Goal: Task Accomplishment & Management: Manage account settings

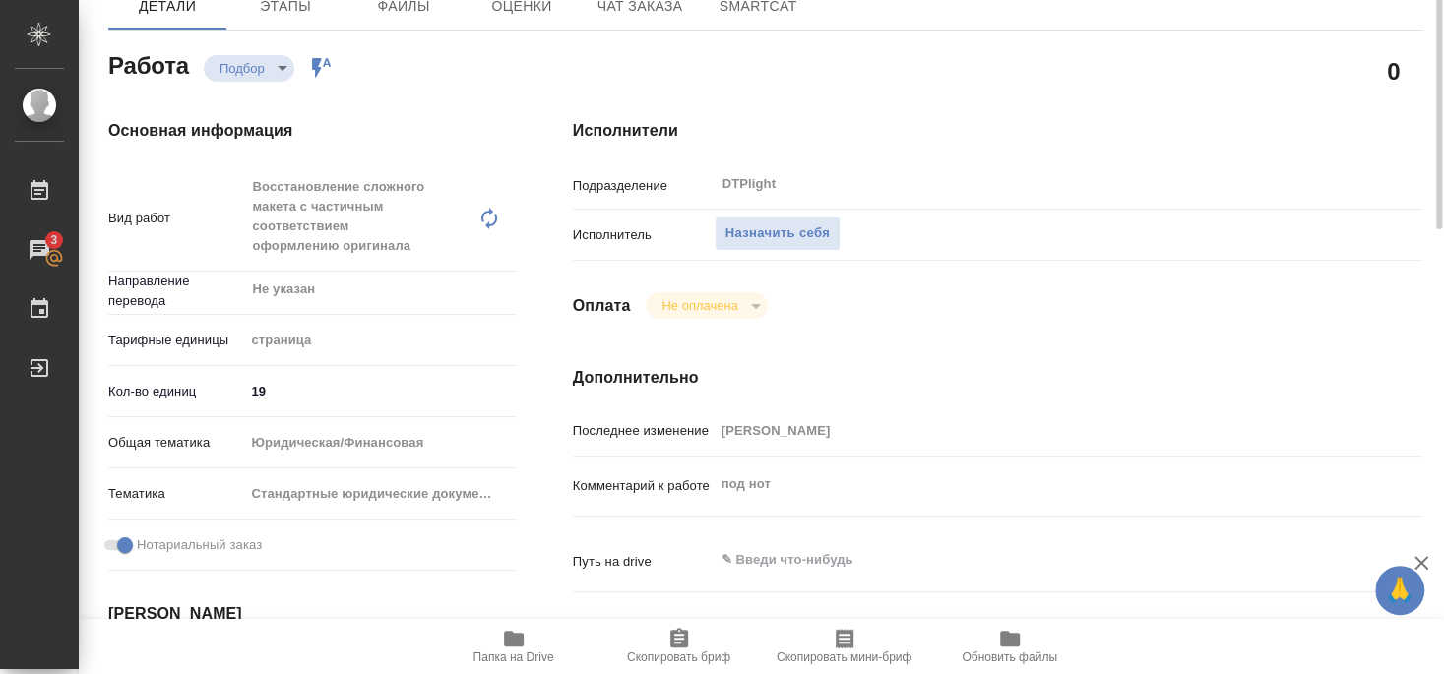
scroll to position [319, 0]
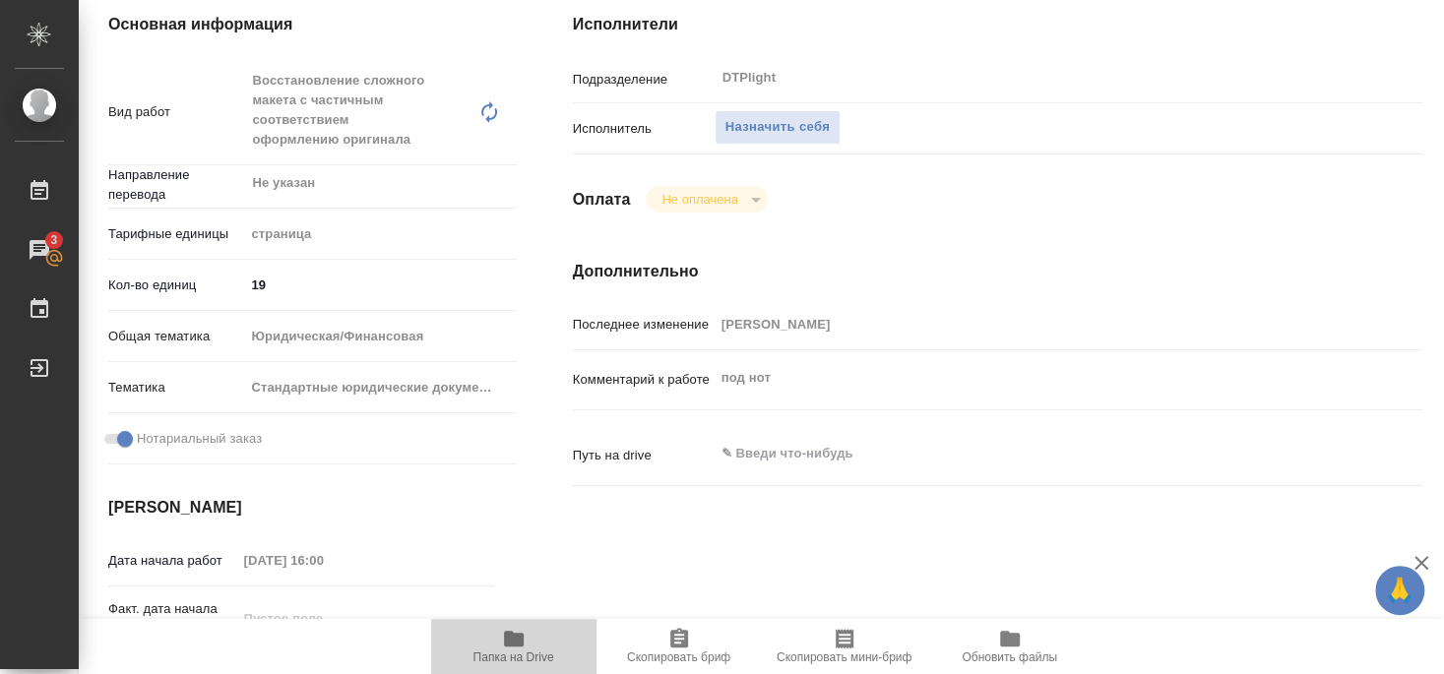
click at [518, 651] on span "Папка на Drive" at bounding box center [513, 657] width 81 height 14
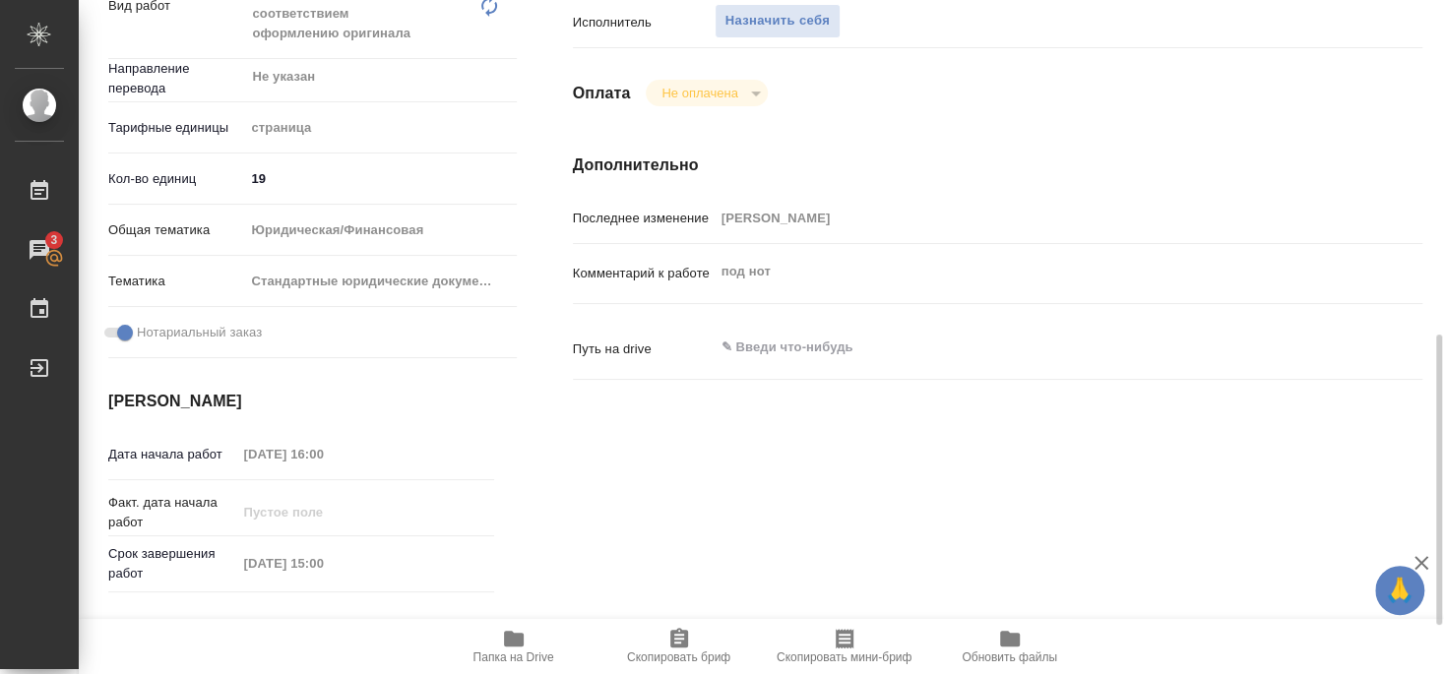
scroll to position [106, 0]
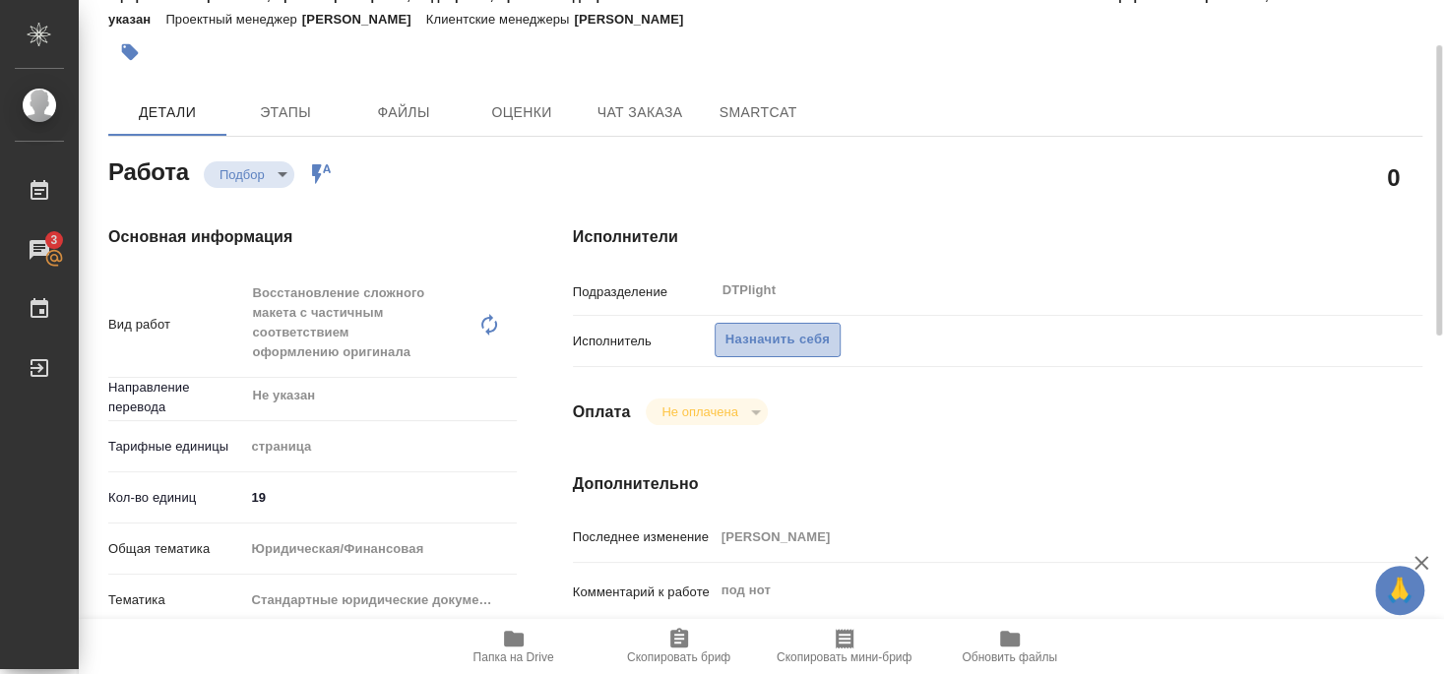
click at [765, 329] on span "Назначить себя" at bounding box center [777, 340] width 104 height 23
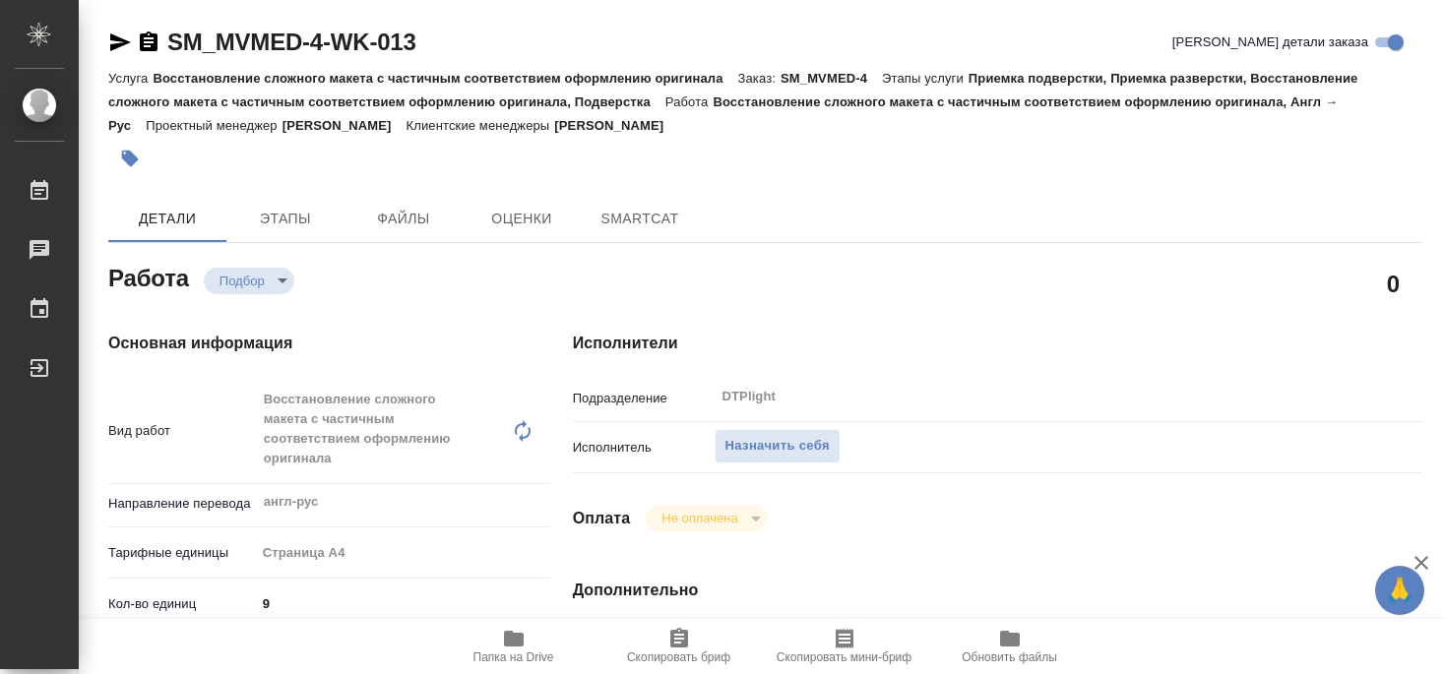
type textarea "x"
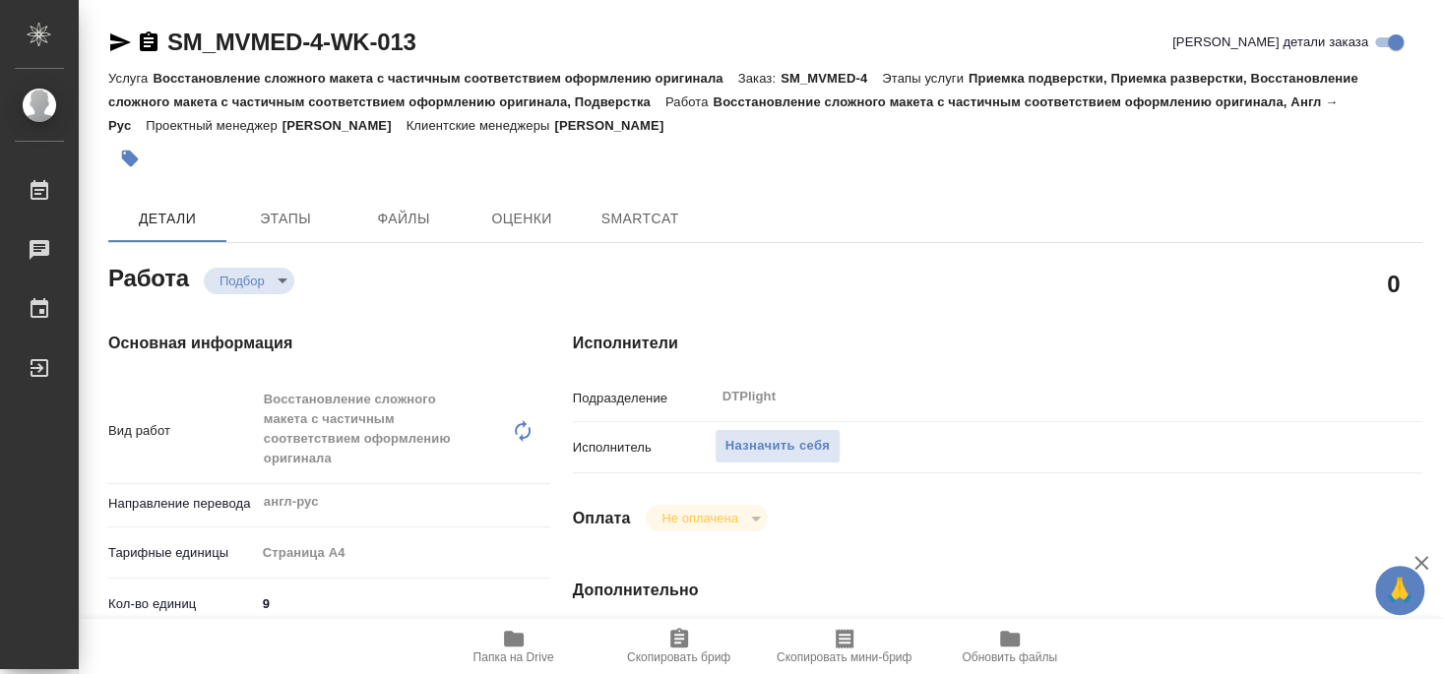
type textarea "x"
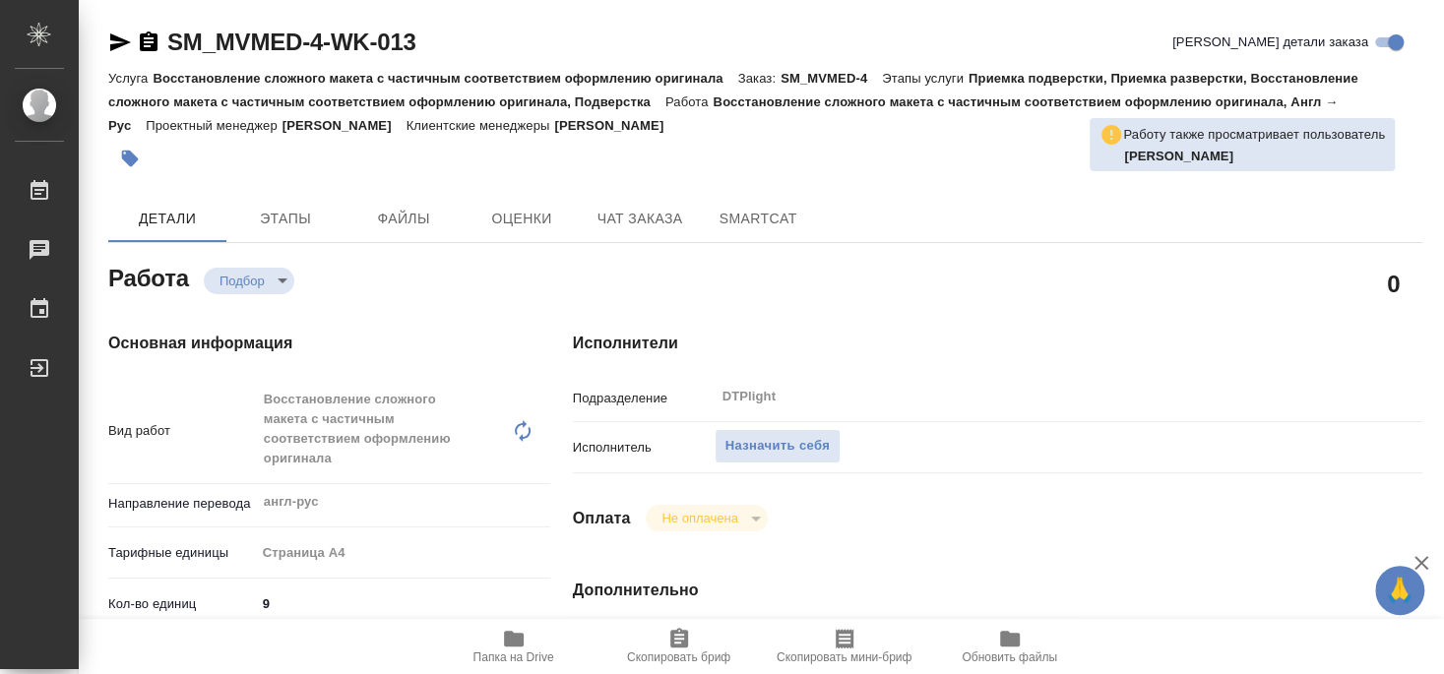
type textarea "x"
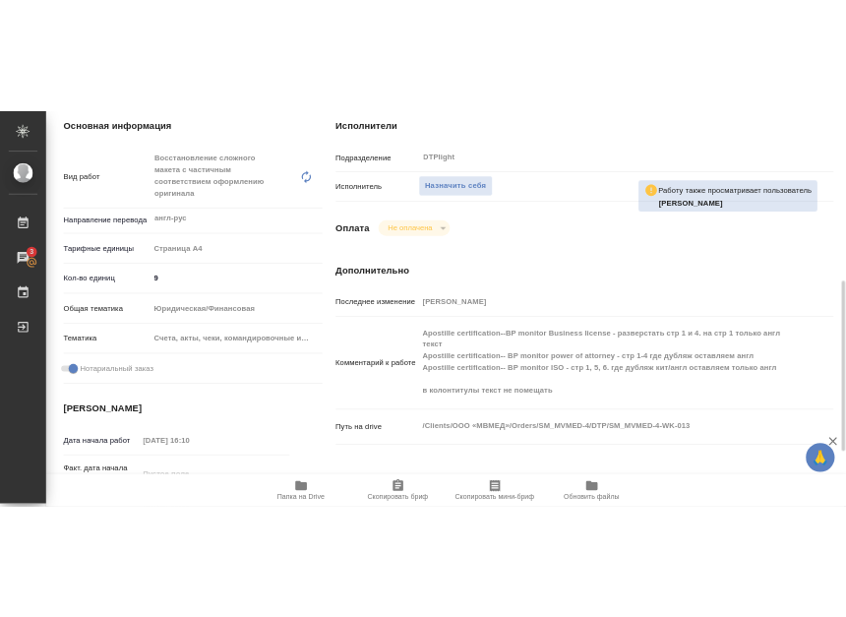
scroll to position [425, 0]
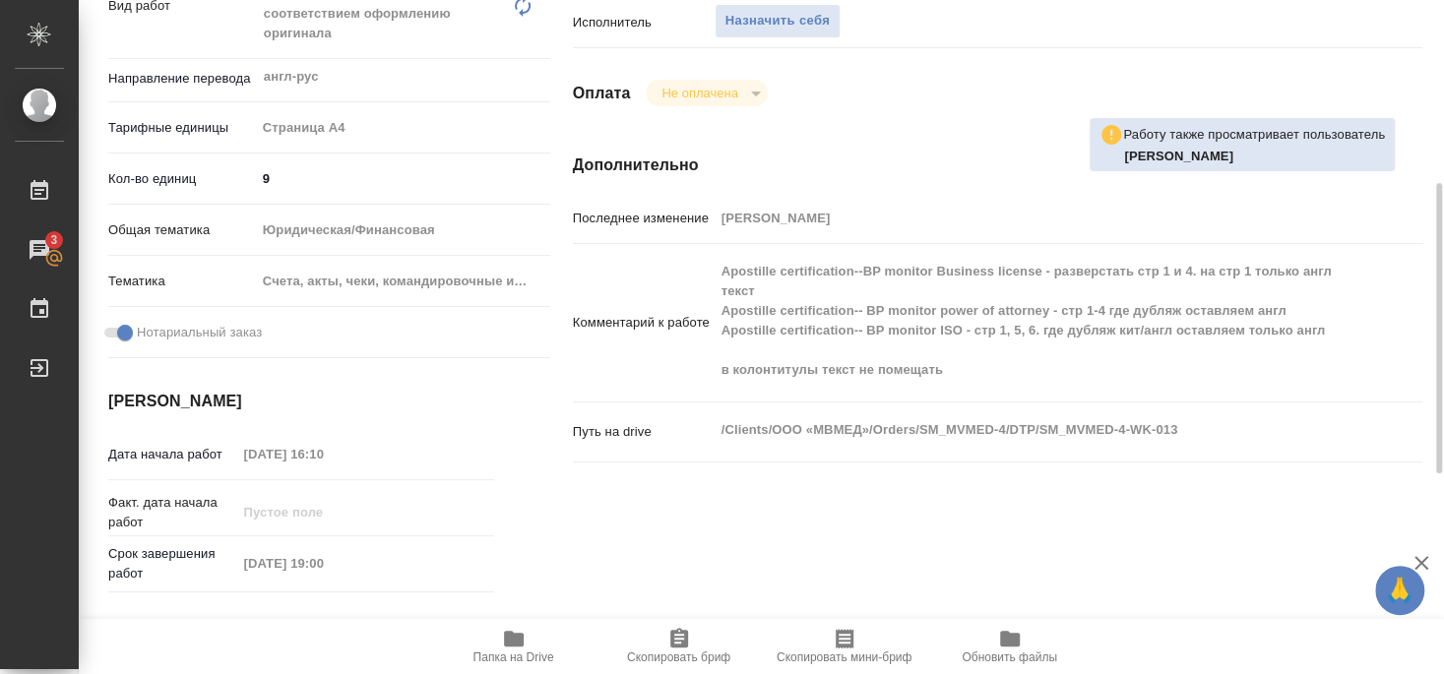
click at [509, 650] on span "Папка на Drive" at bounding box center [513, 657] width 81 height 14
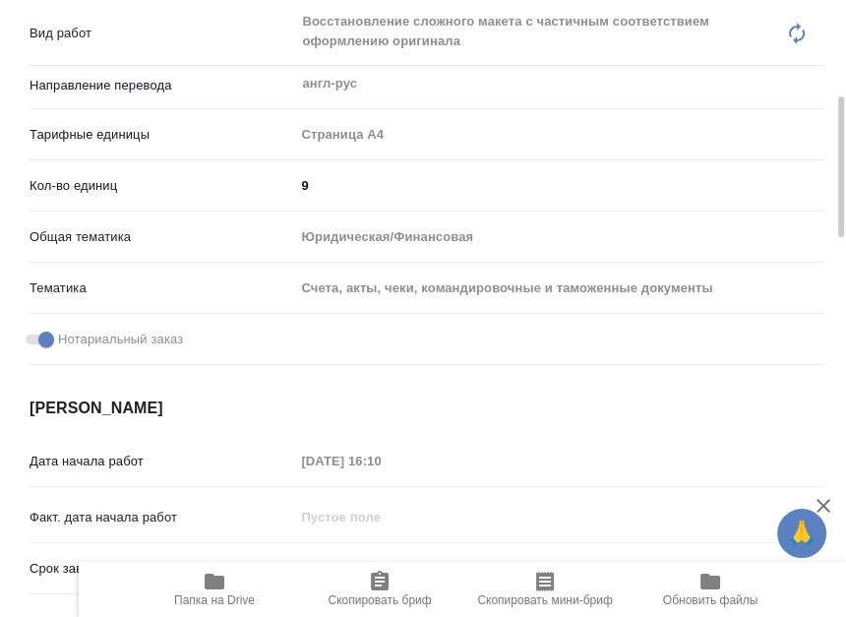
type textarea "x"
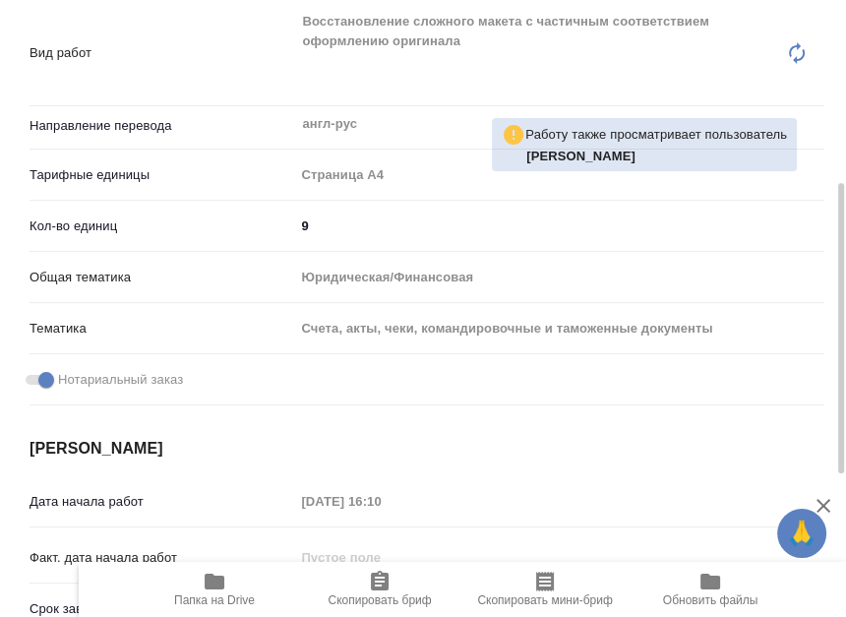
type textarea "x"
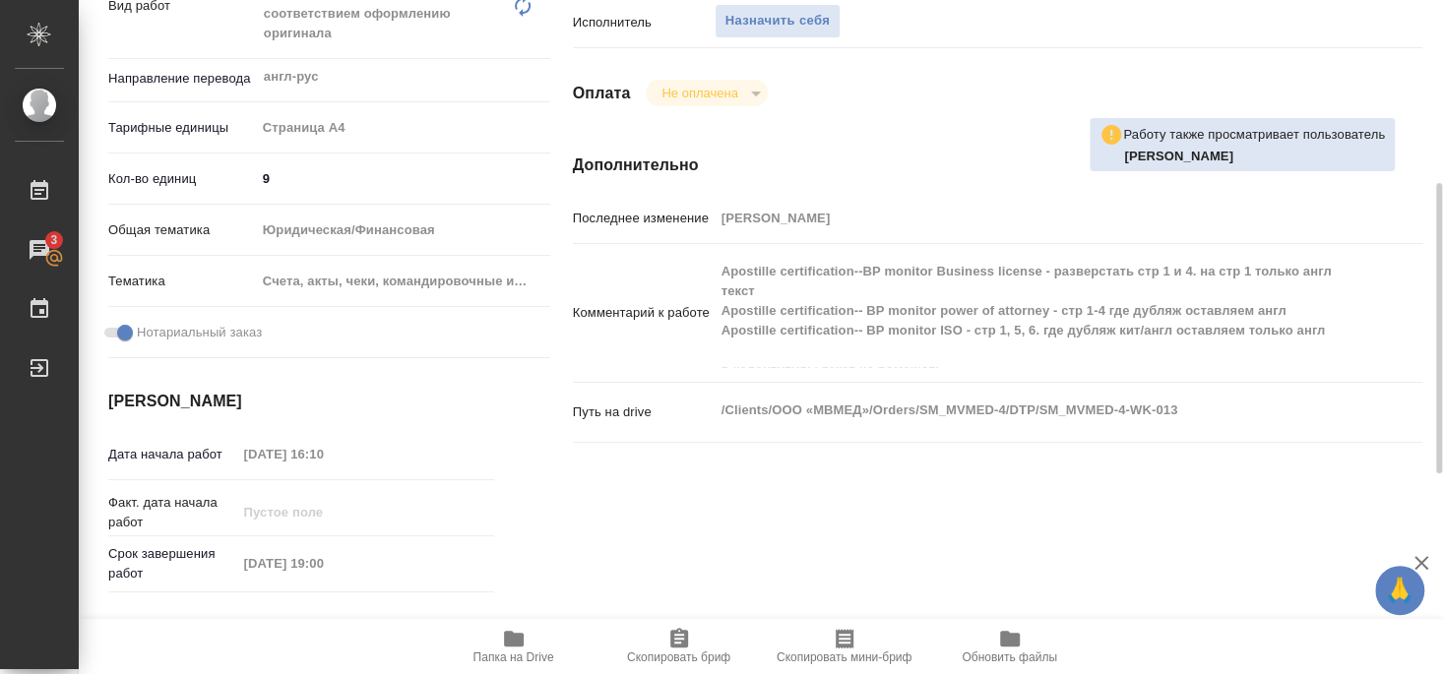
type textarea "x"
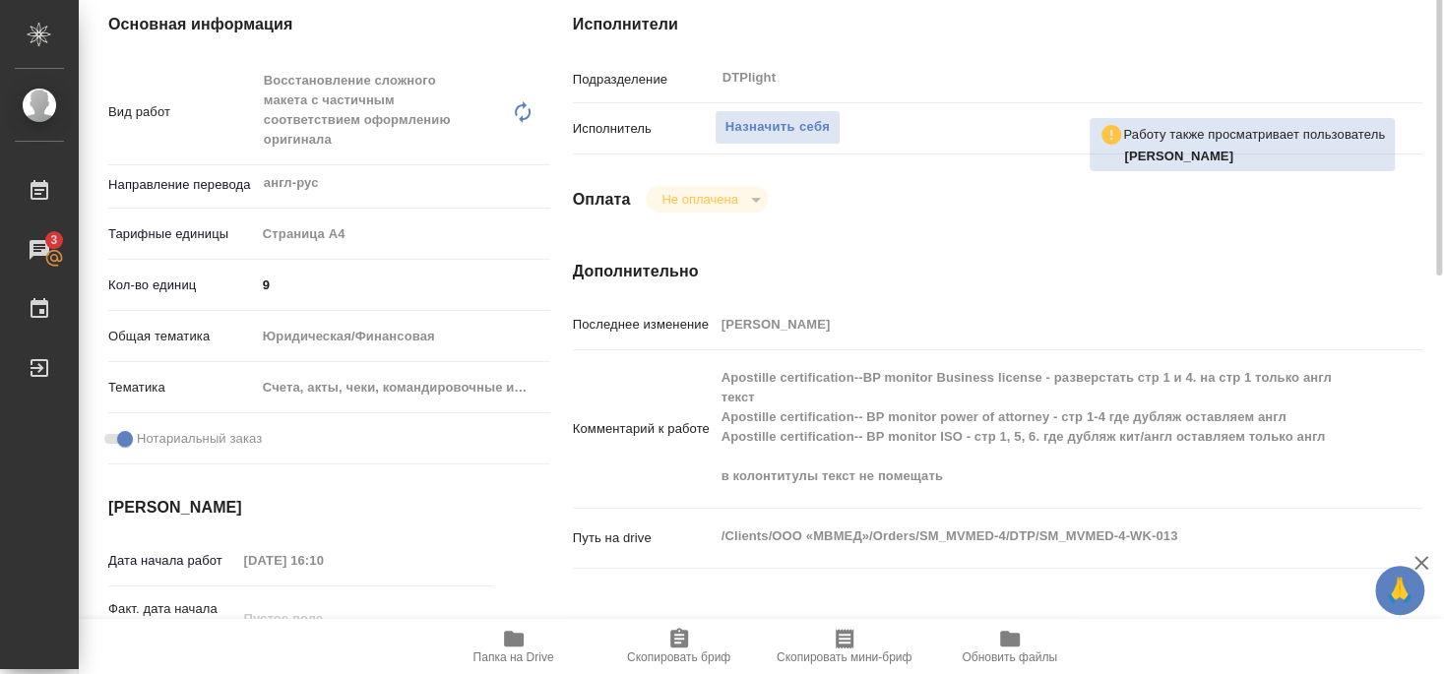
scroll to position [213, 0]
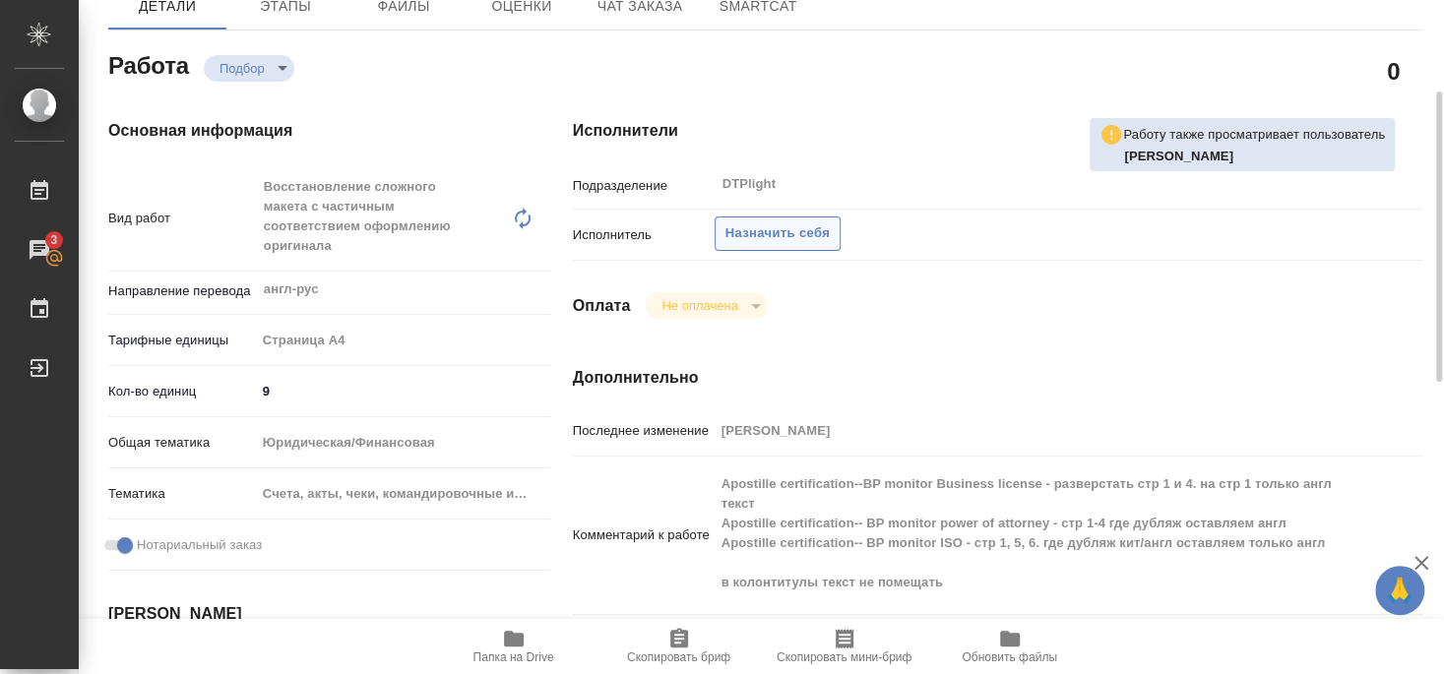
click at [766, 222] on span "Назначить себя" at bounding box center [777, 233] width 104 height 23
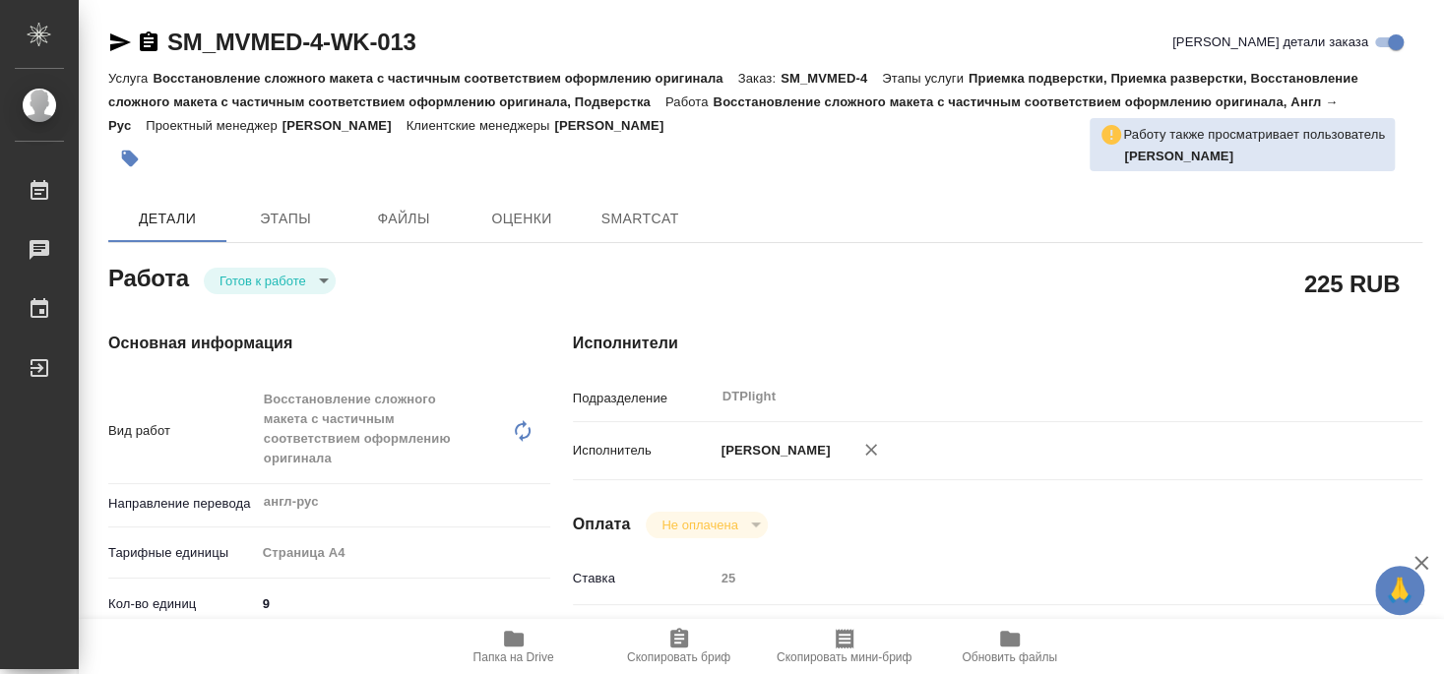
type textarea "x"
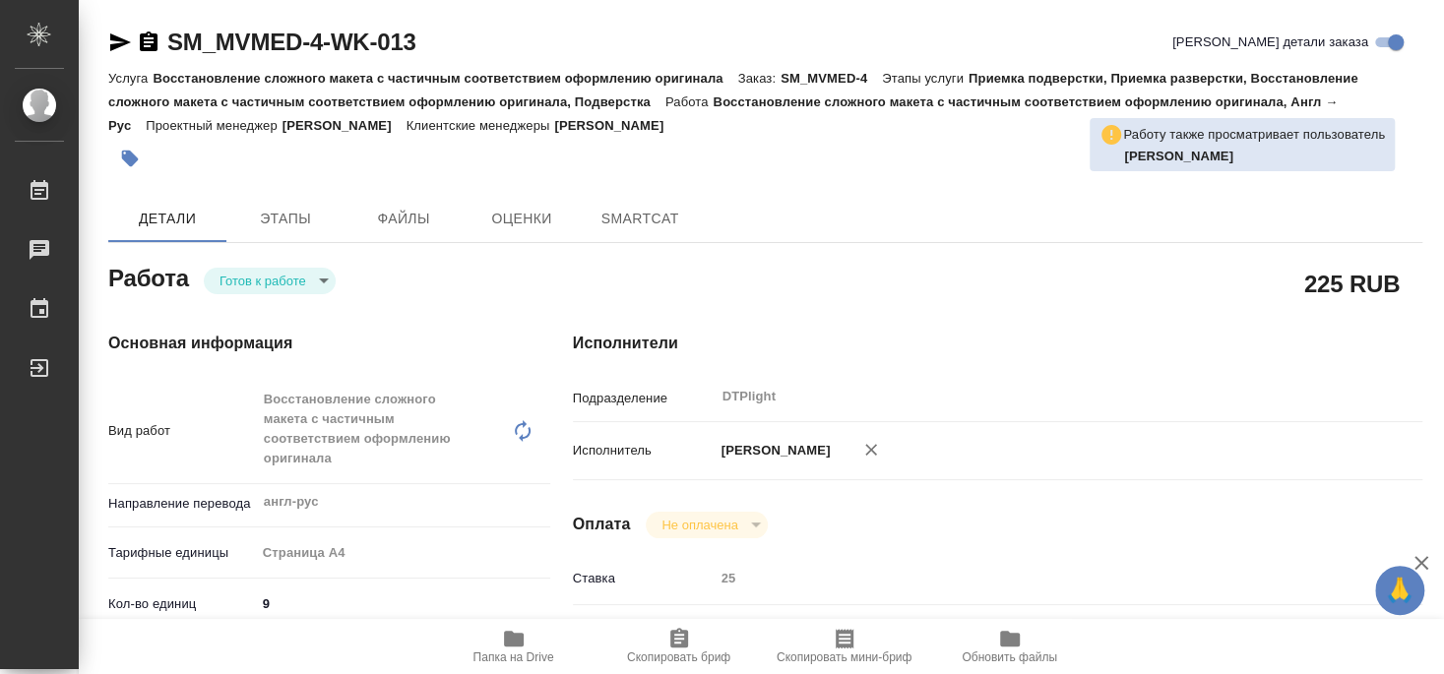
type textarea "x"
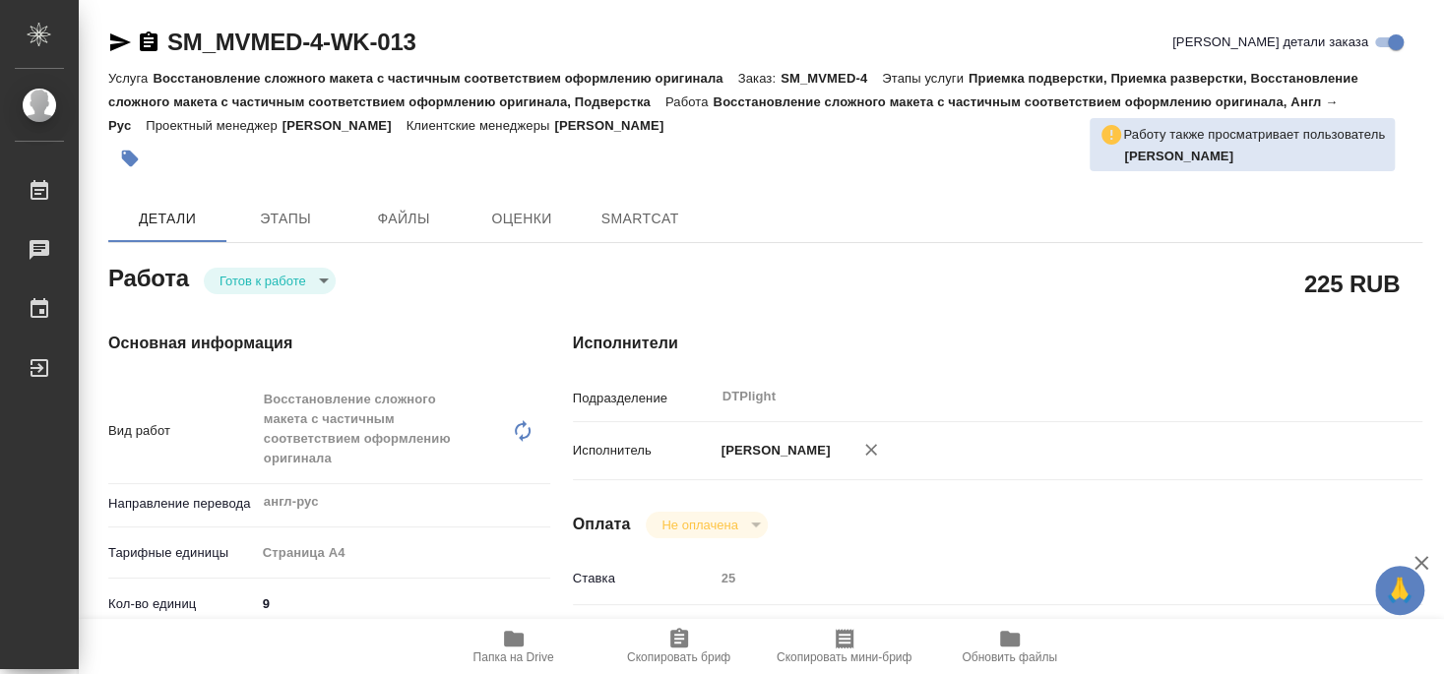
type textarea "x"
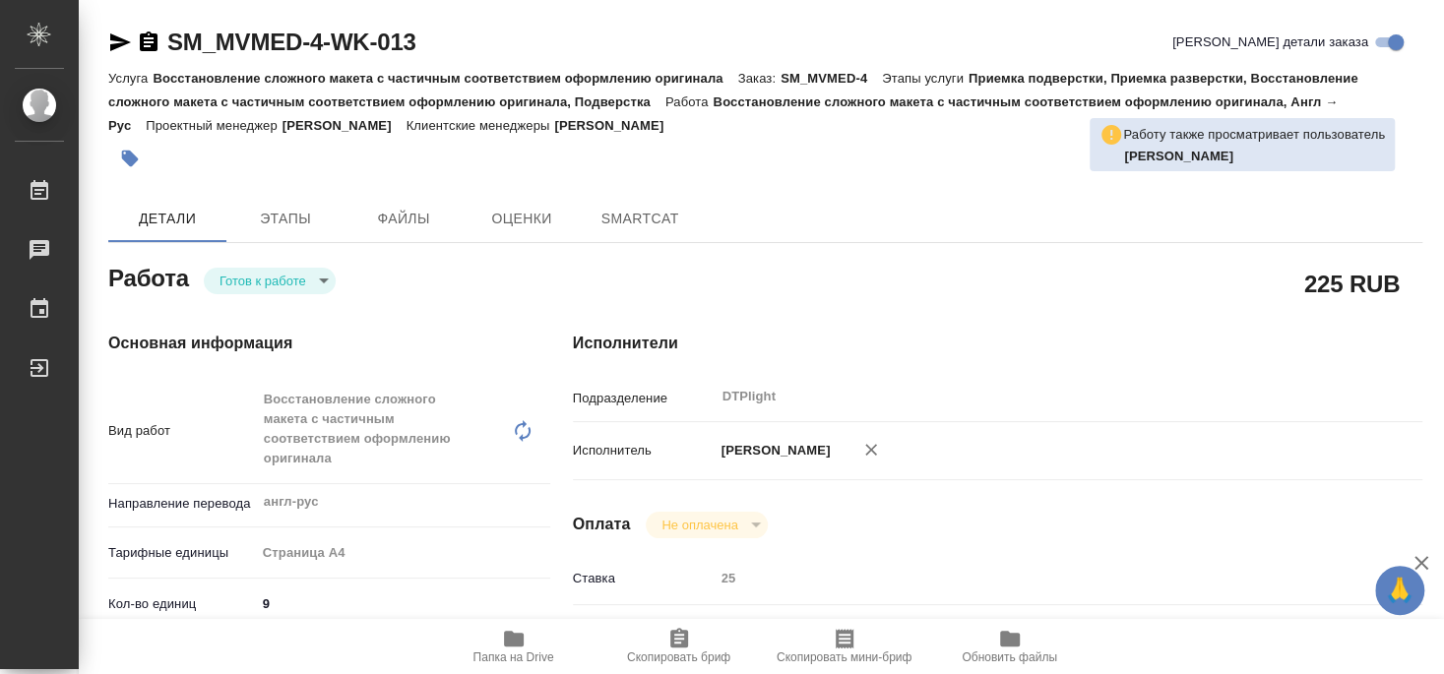
type textarea "x"
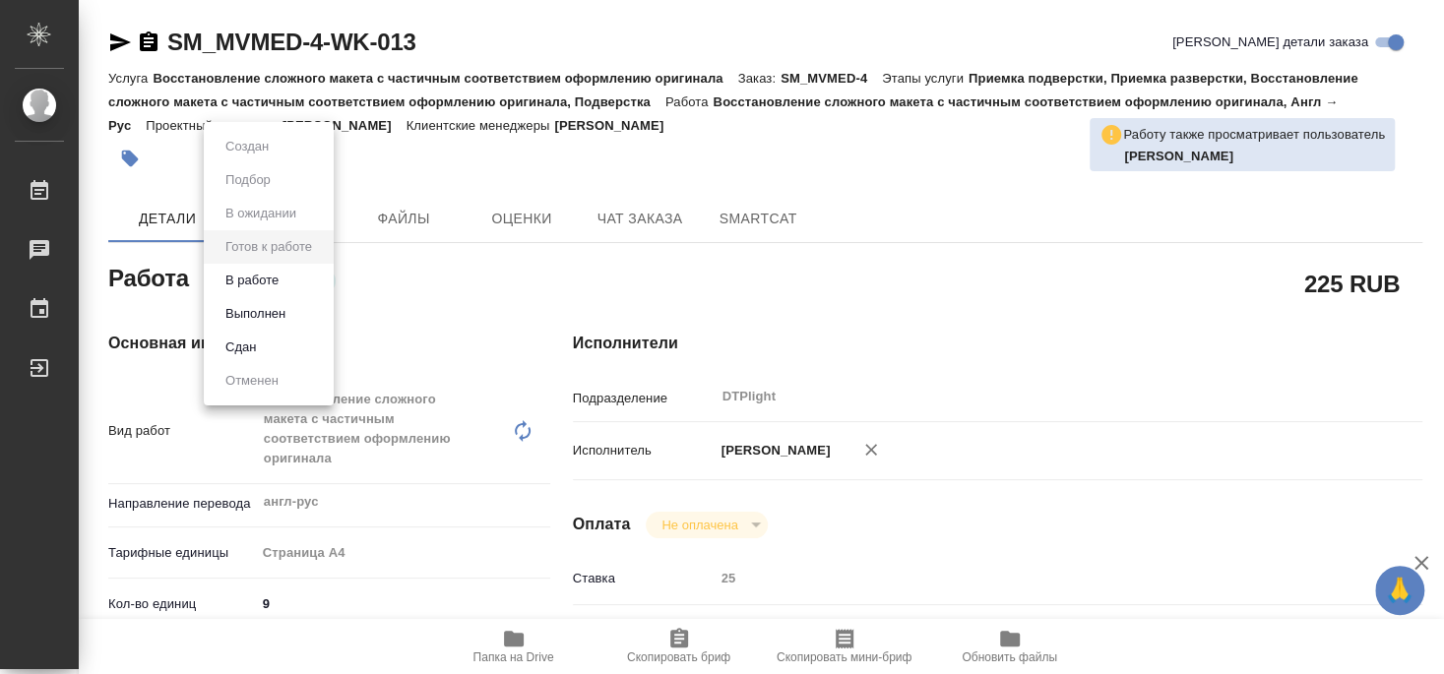
type textarea "x"
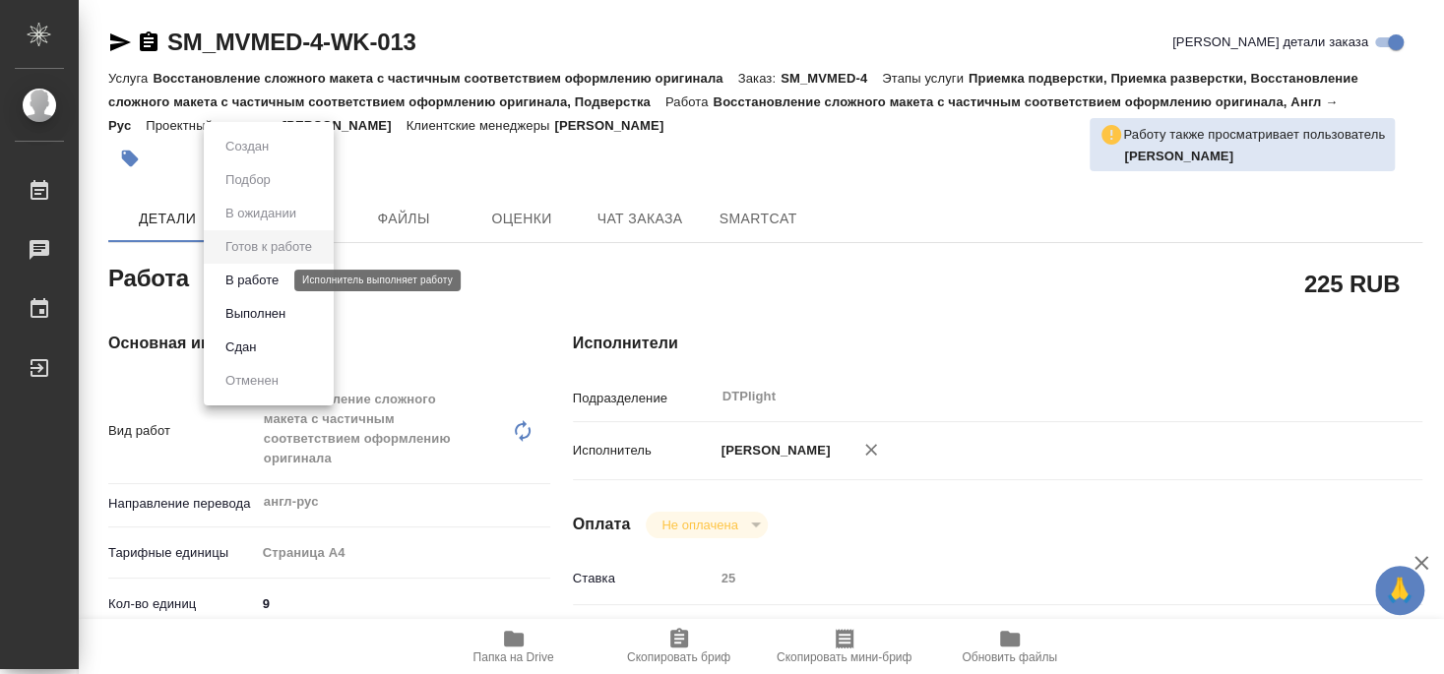
click at [259, 279] on button "В работе" at bounding box center [251, 281] width 65 height 22
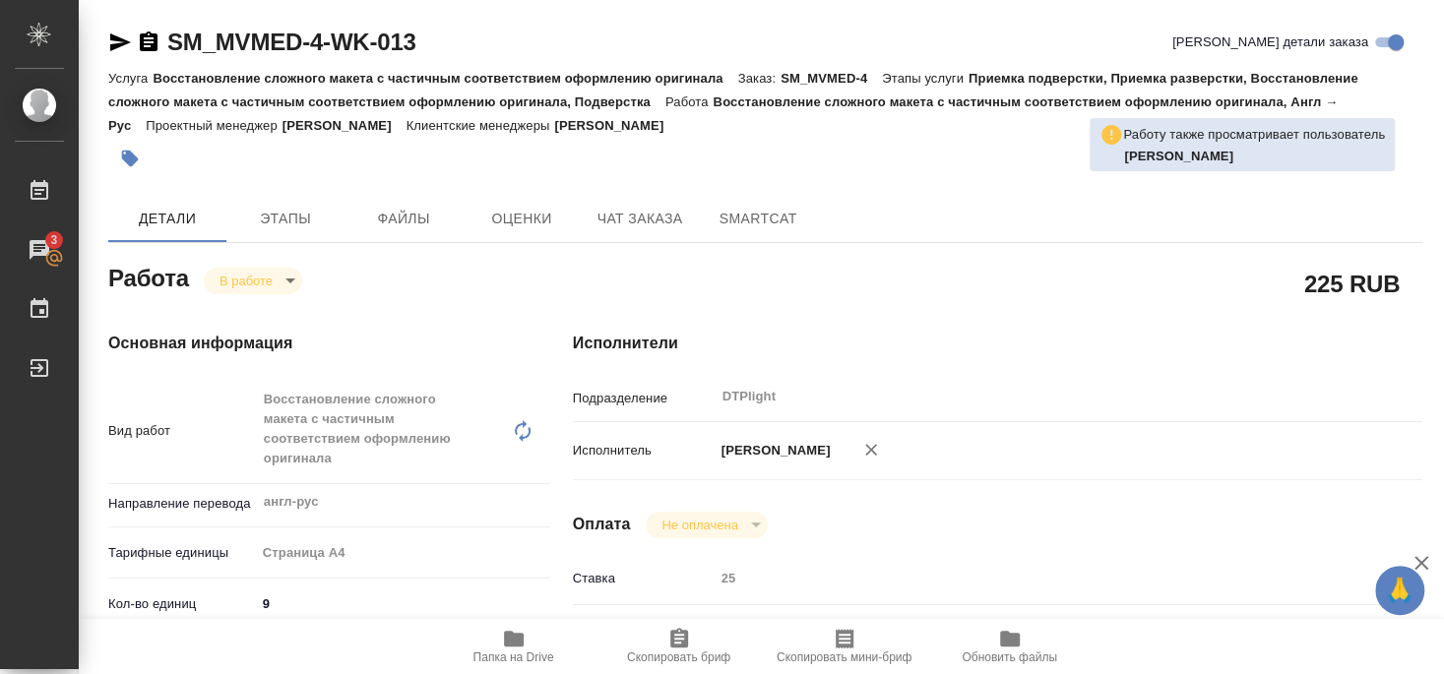
type textarea "x"
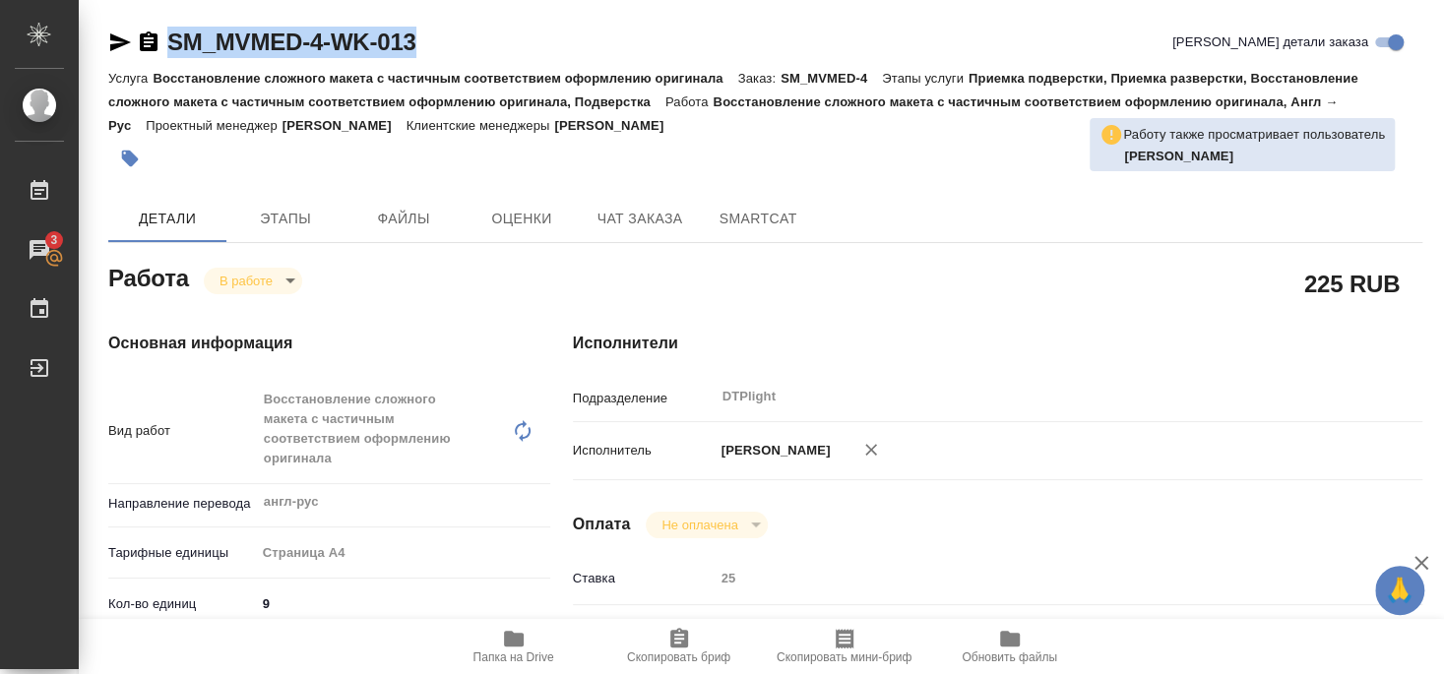
type textarea "x"
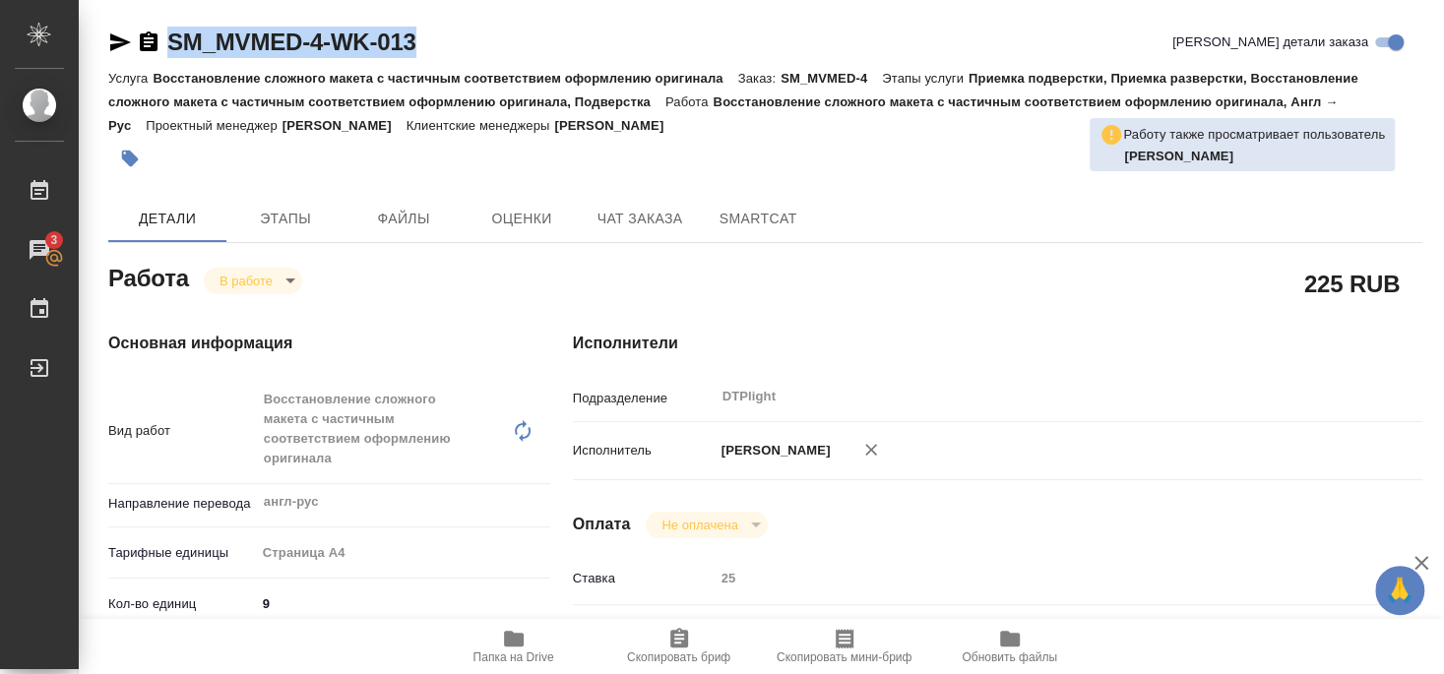
drag, startPoint x: 166, startPoint y: 62, endPoint x: 459, endPoint y: 45, distance: 292.7
click at [459, 45] on div "SM_MVMED-4-WK-013 Кратко детали заказа" at bounding box center [765, 46] width 1314 height 39
copy link "SM_MVMED-4-WK-013"
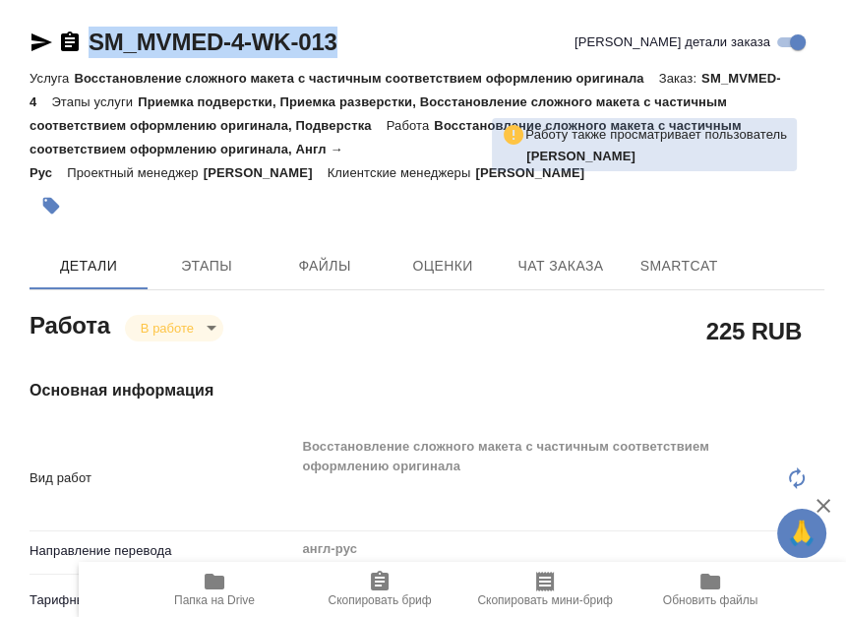
type textarea "x"
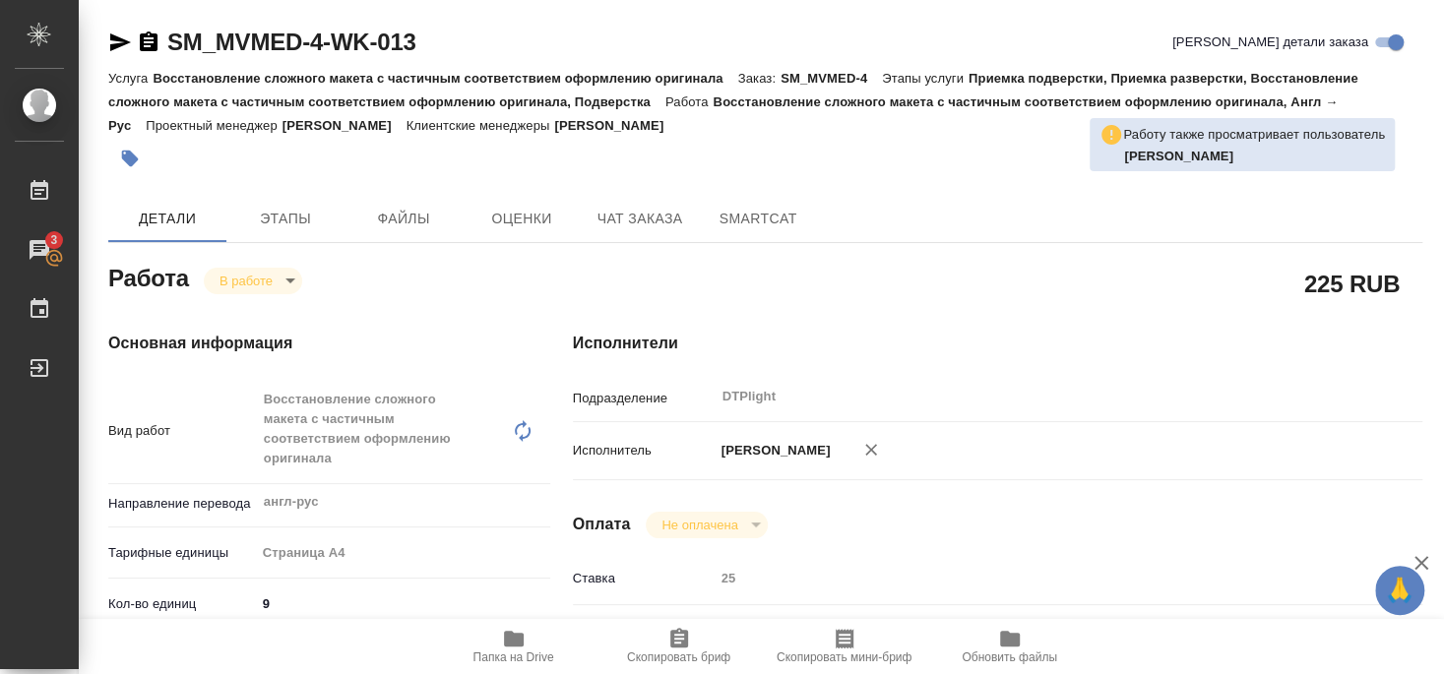
type textarea "x"
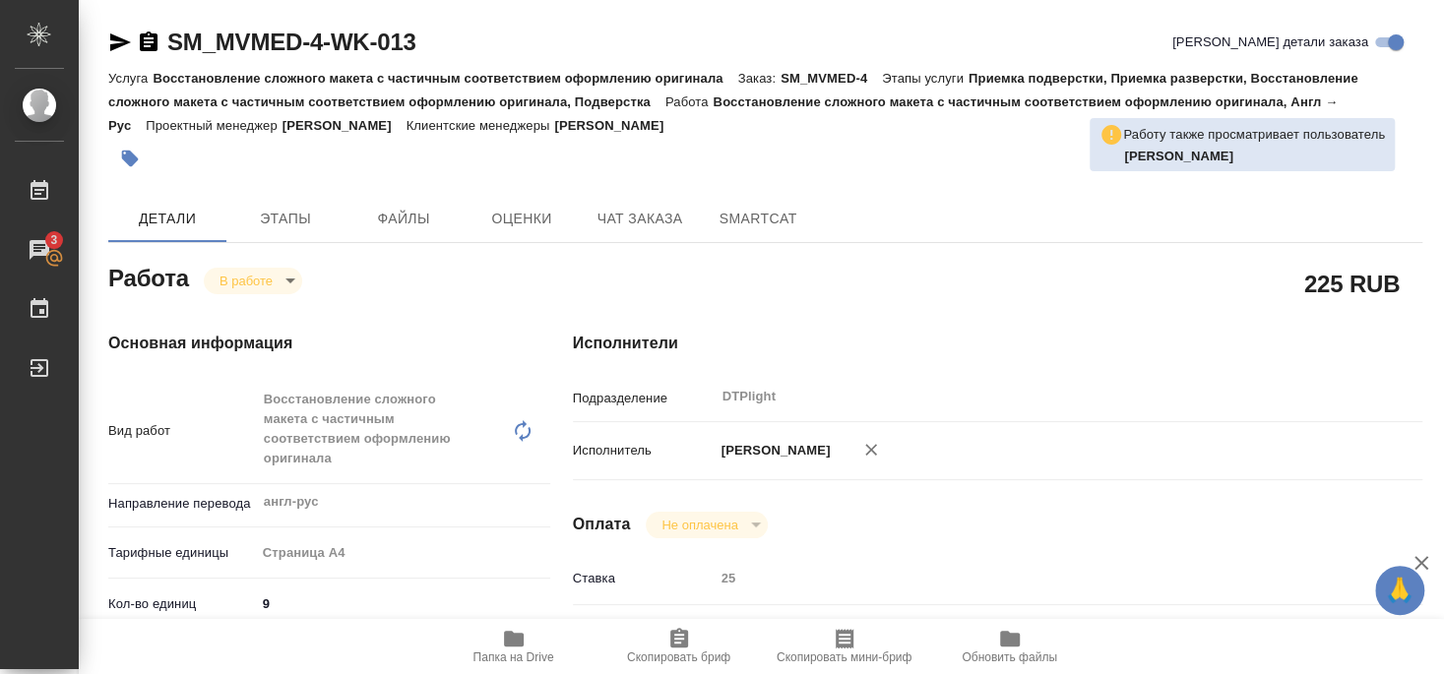
type textarea "x"
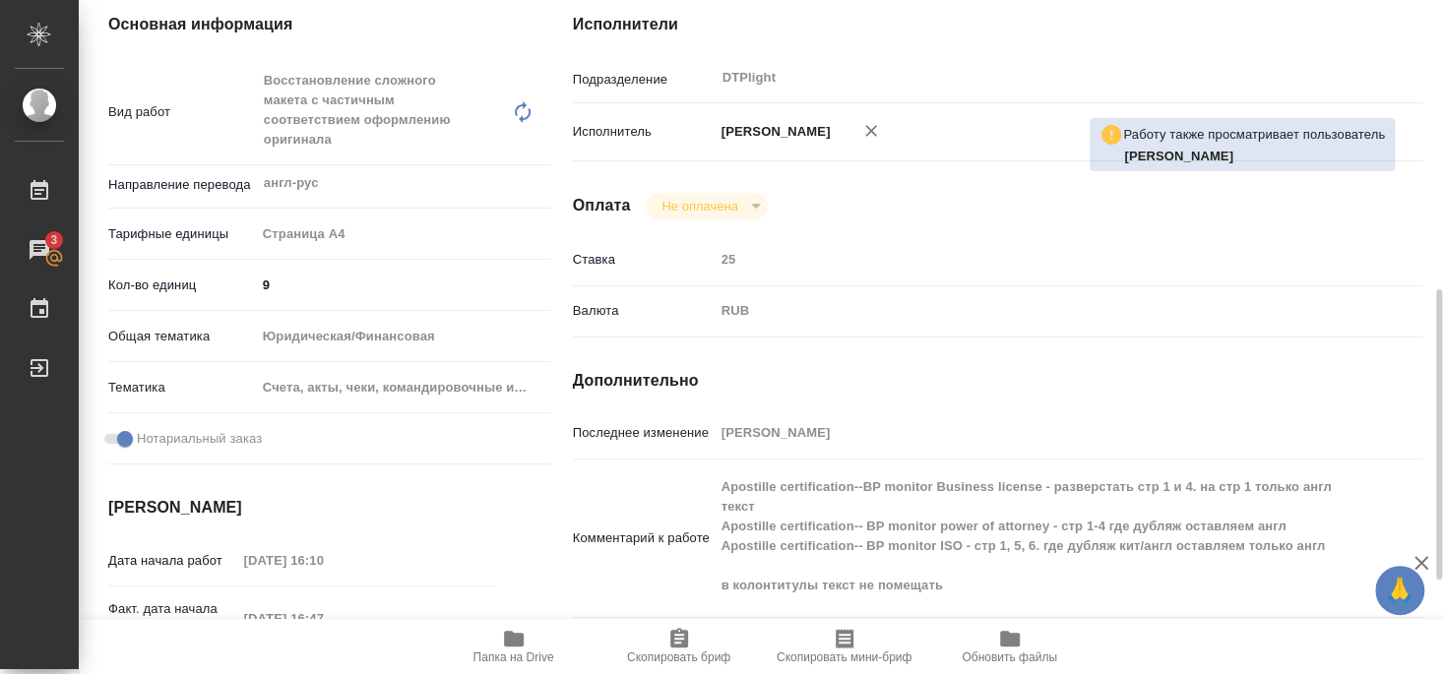
scroll to position [425, 0]
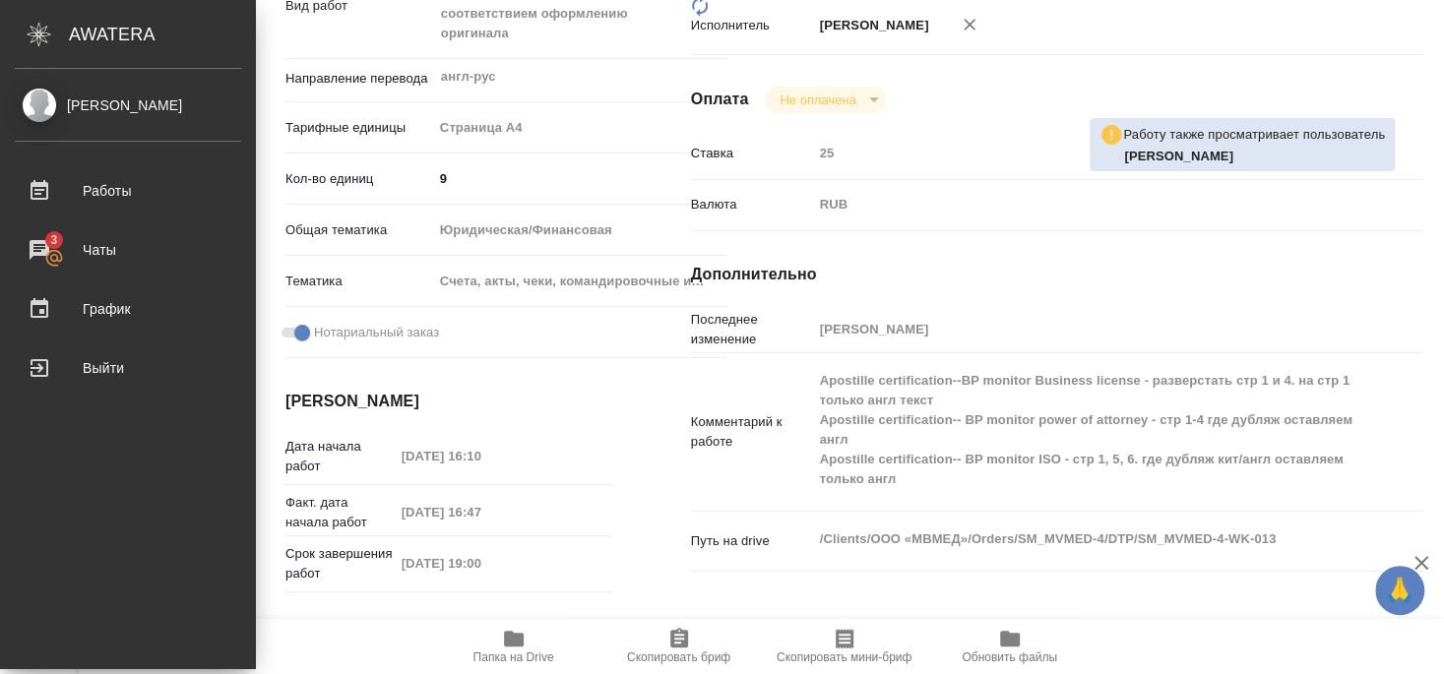
type textarea "x"
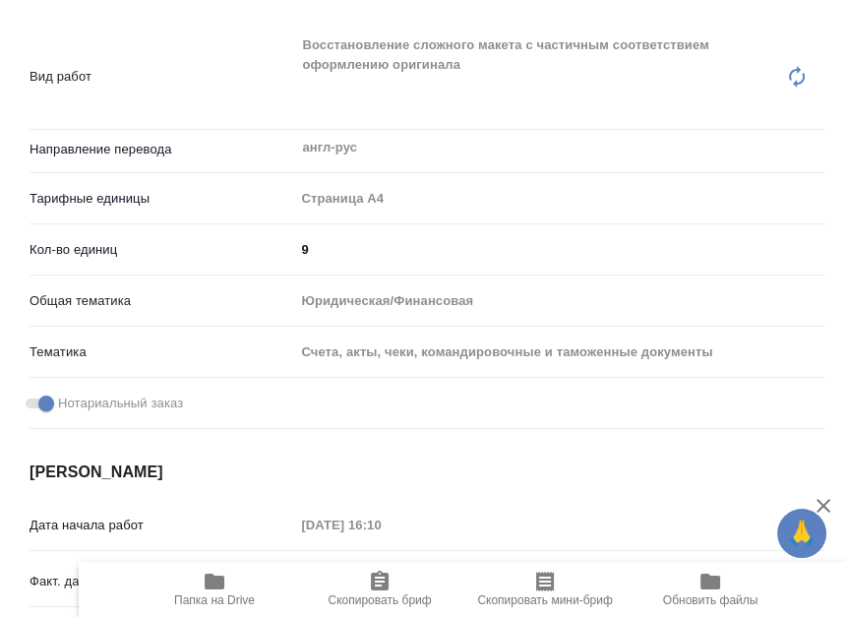
type textarea "x"
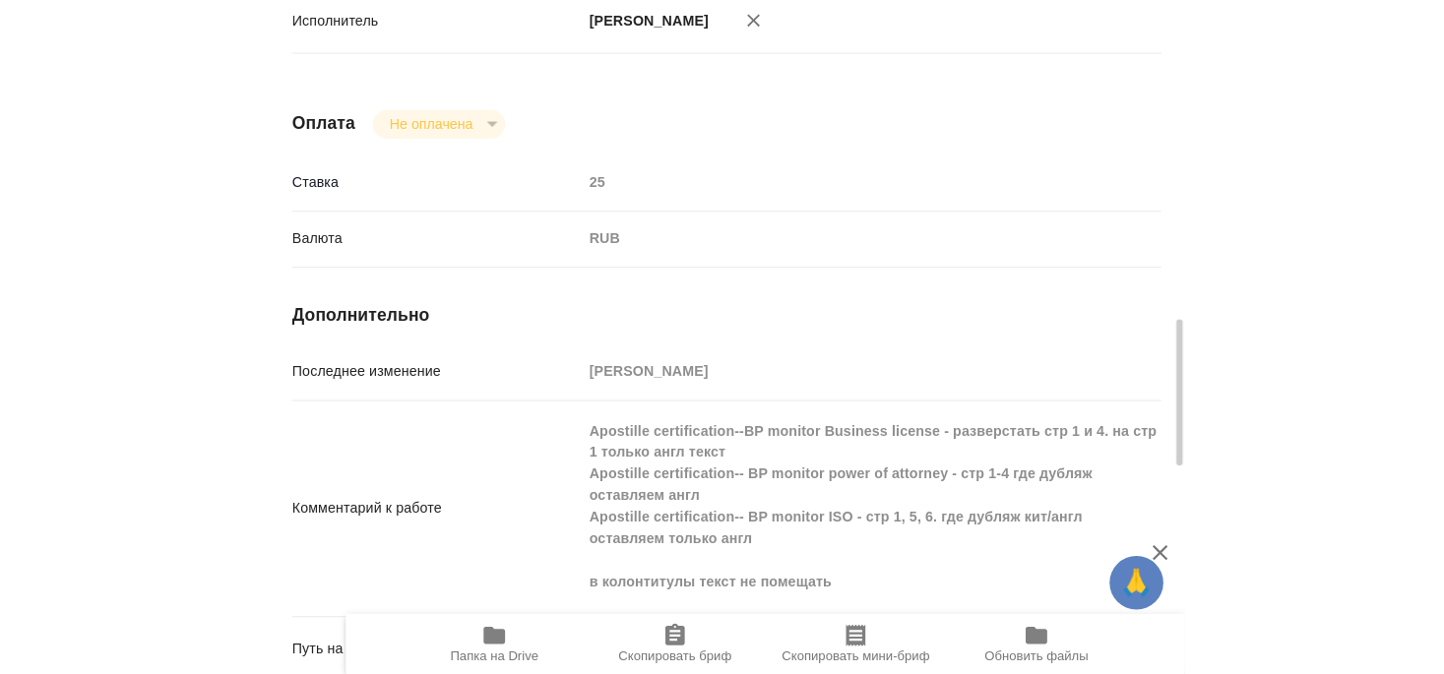
scroll to position [1444, 0]
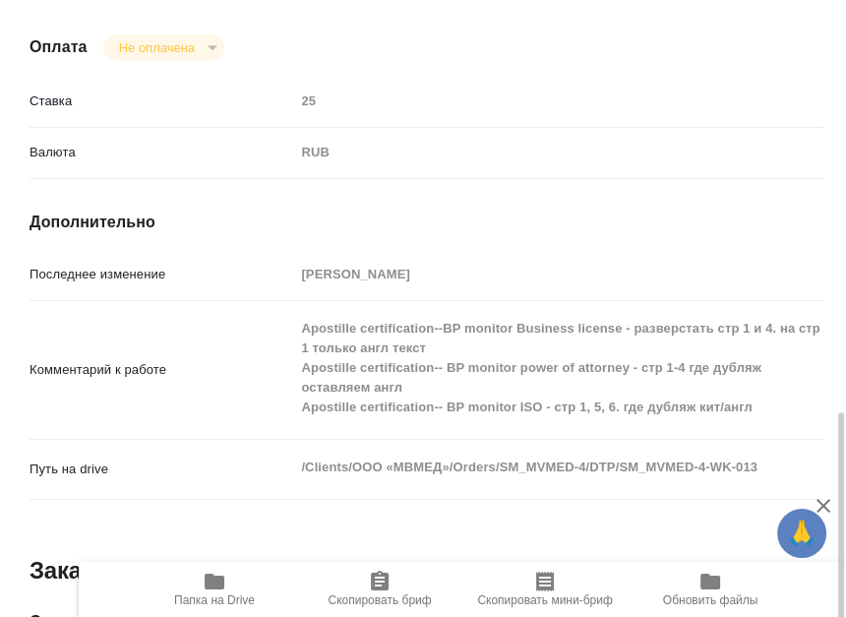
type textarea "x"
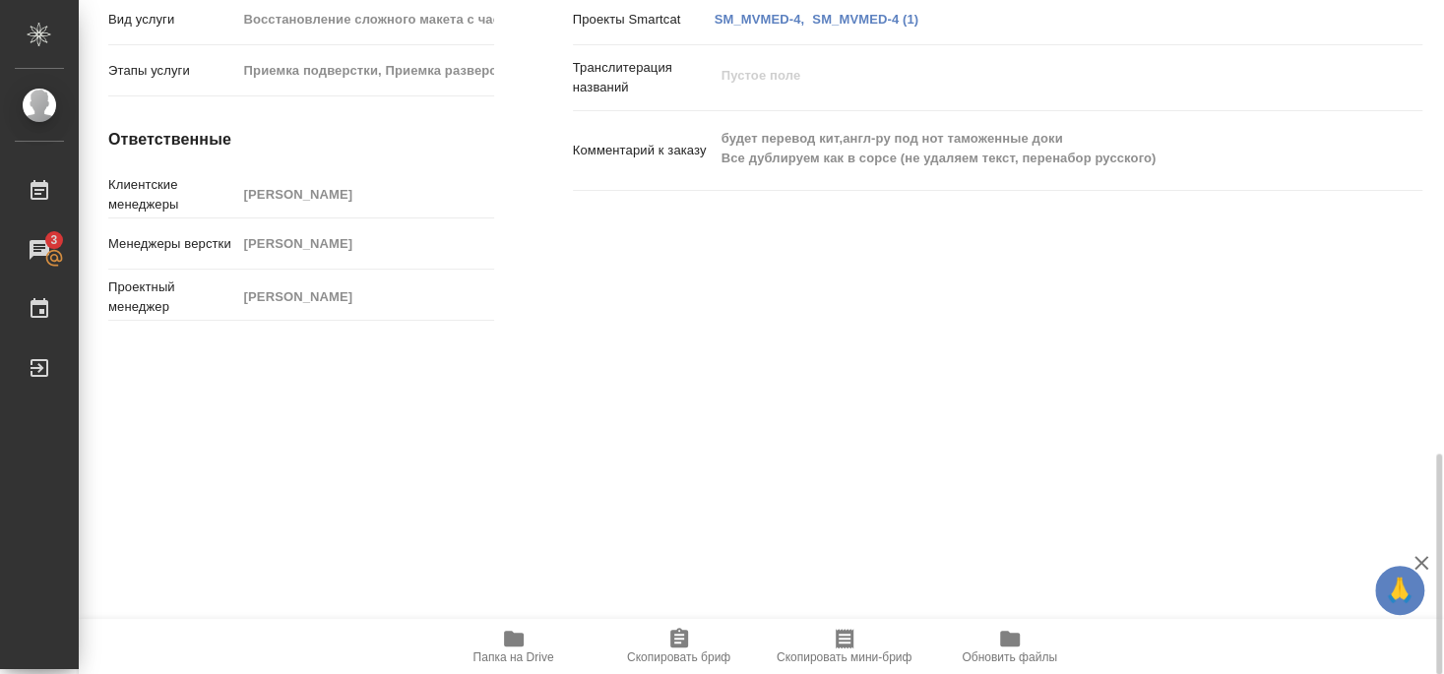
scroll to position [1417, 0]
type textarea "x"
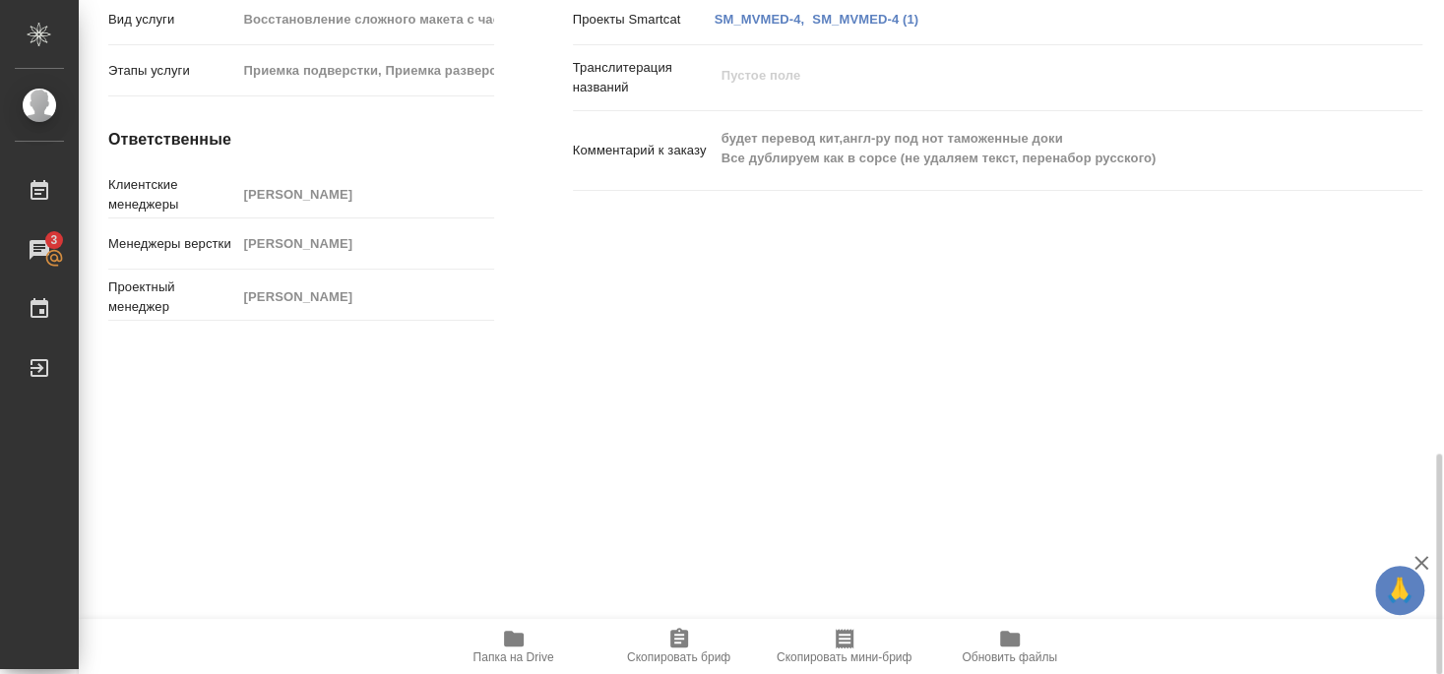
type textarea "x"
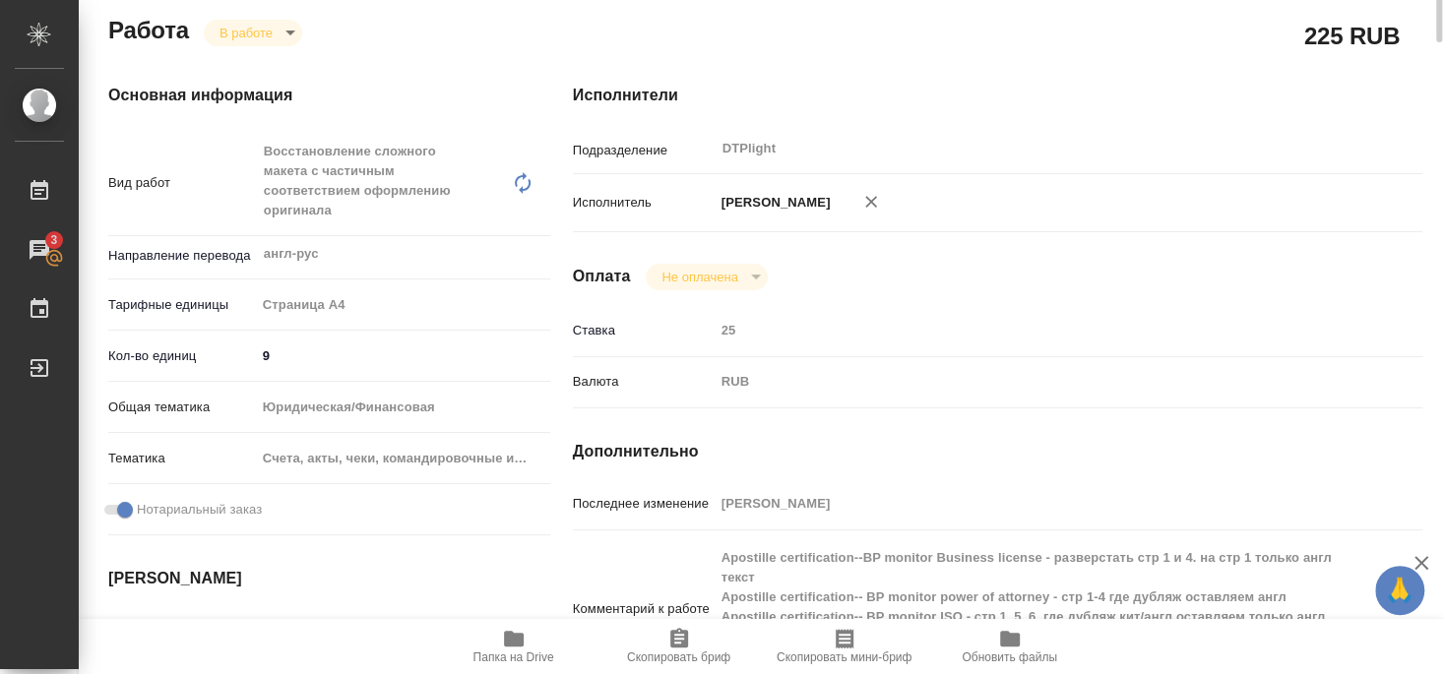
scroll to position [0, 0]
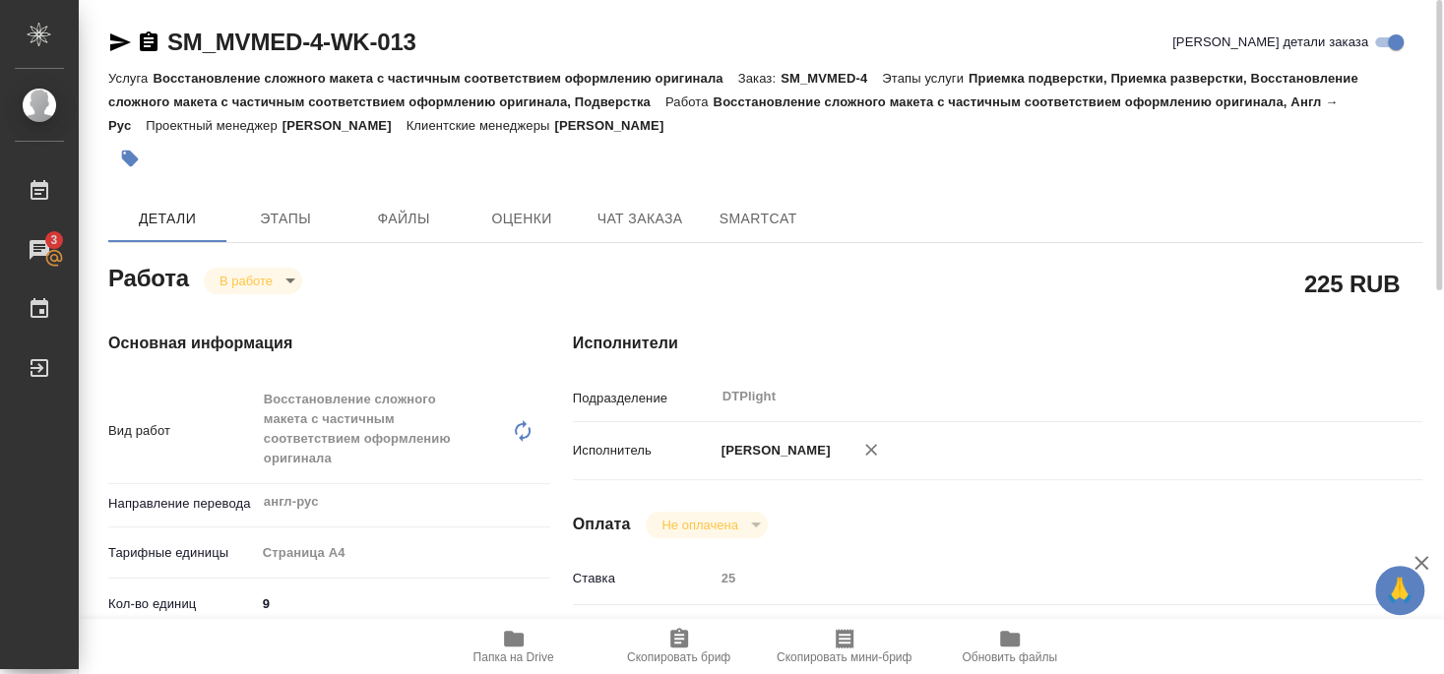
click at [118, 44] on icon "button" at bounding box center [120, 42] width 21 height 18
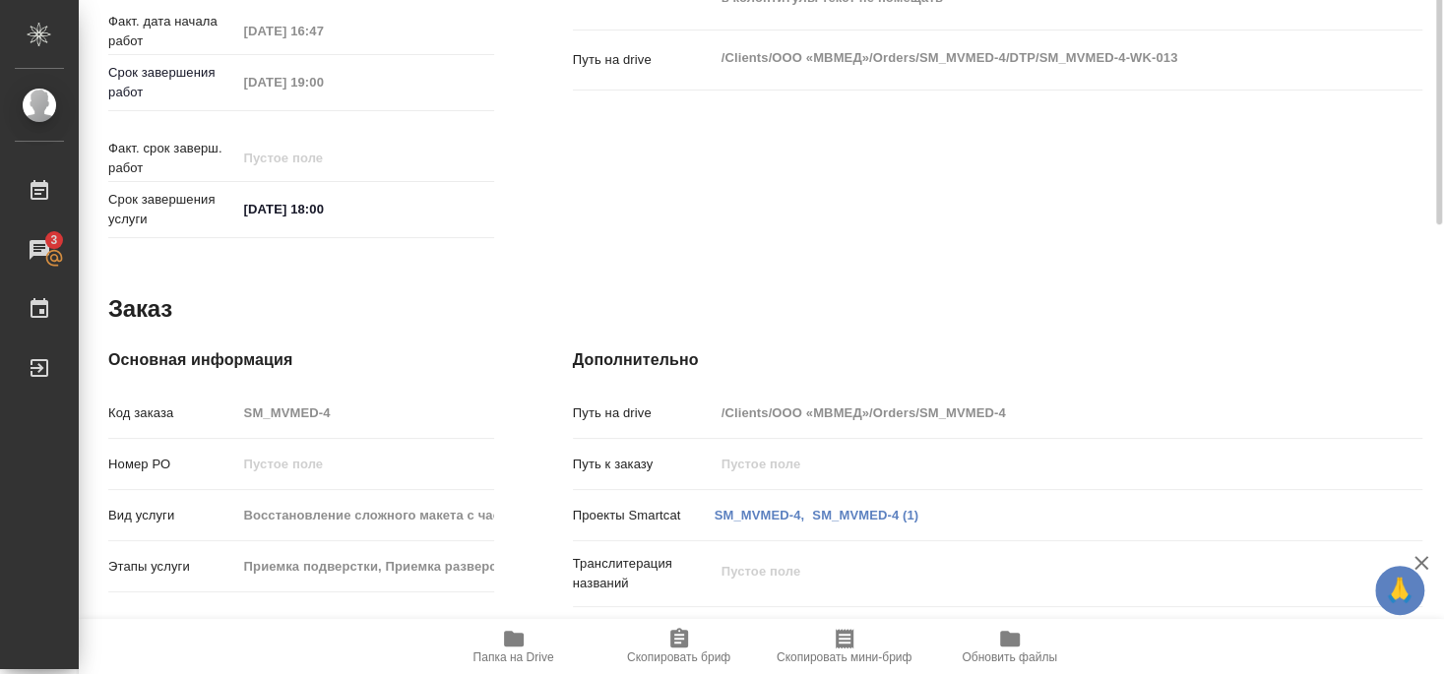
scroll to position [269, 0]
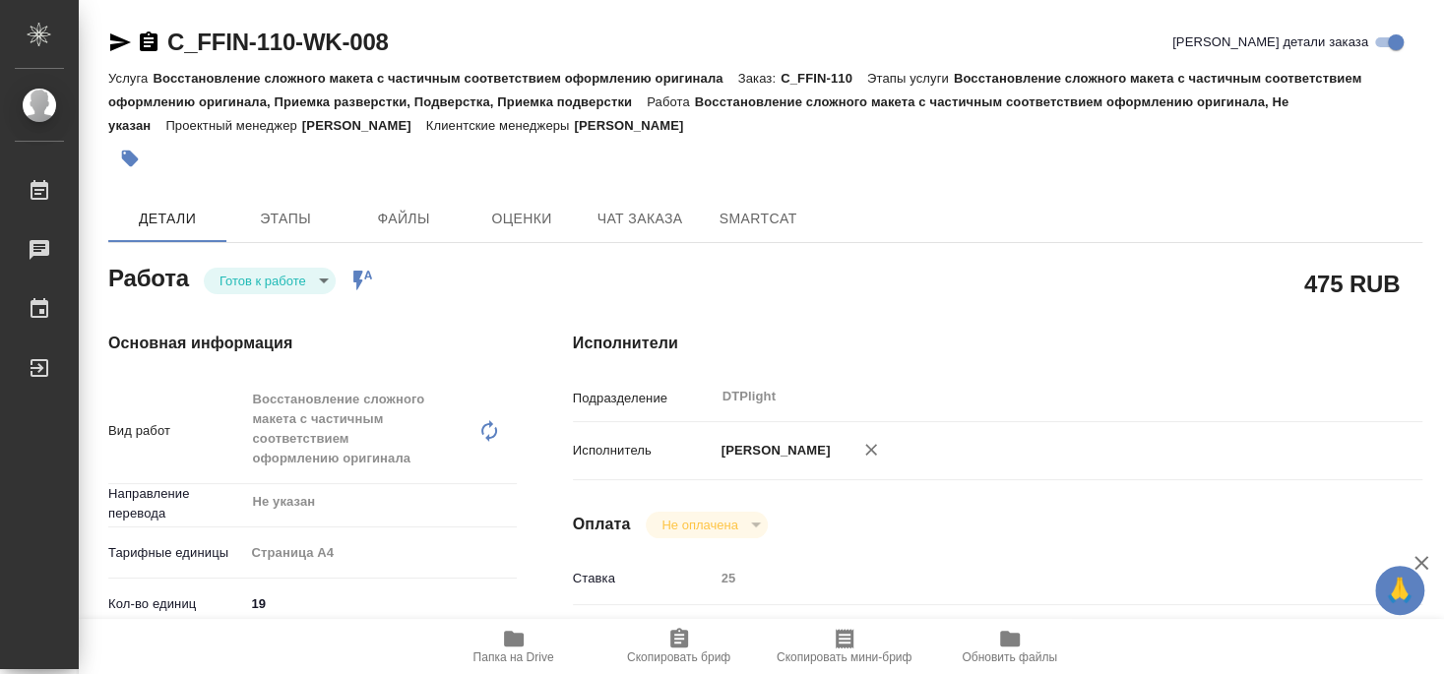
click at [253, 271] on body "🙏 .cls-1 fill:#fff; AWATERA [PERSON_NAME] Чаты График Выйти C_FFIN-110-WK-008 К…" at bounding box center [722, 337] width 1444 height 674
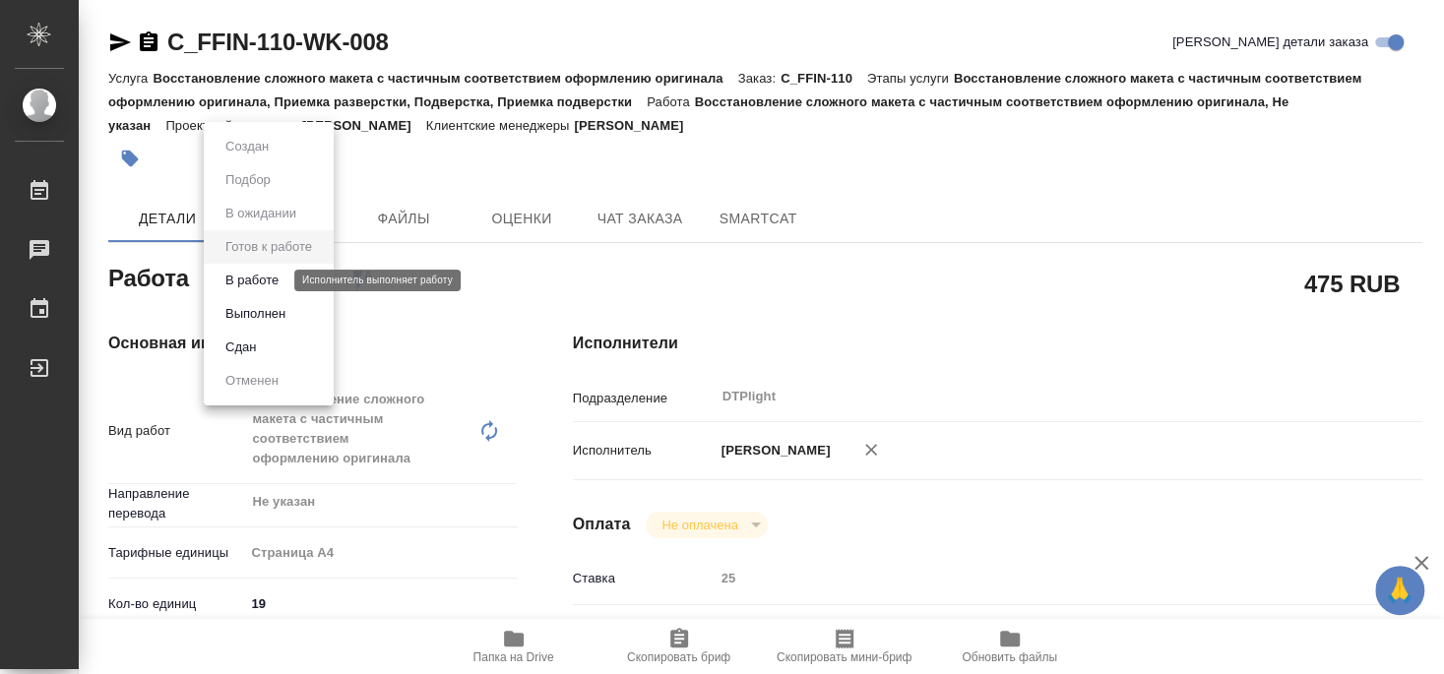
click at [267, 272] on button "В работе" at bounding box center [251, 281] width 65 height 22
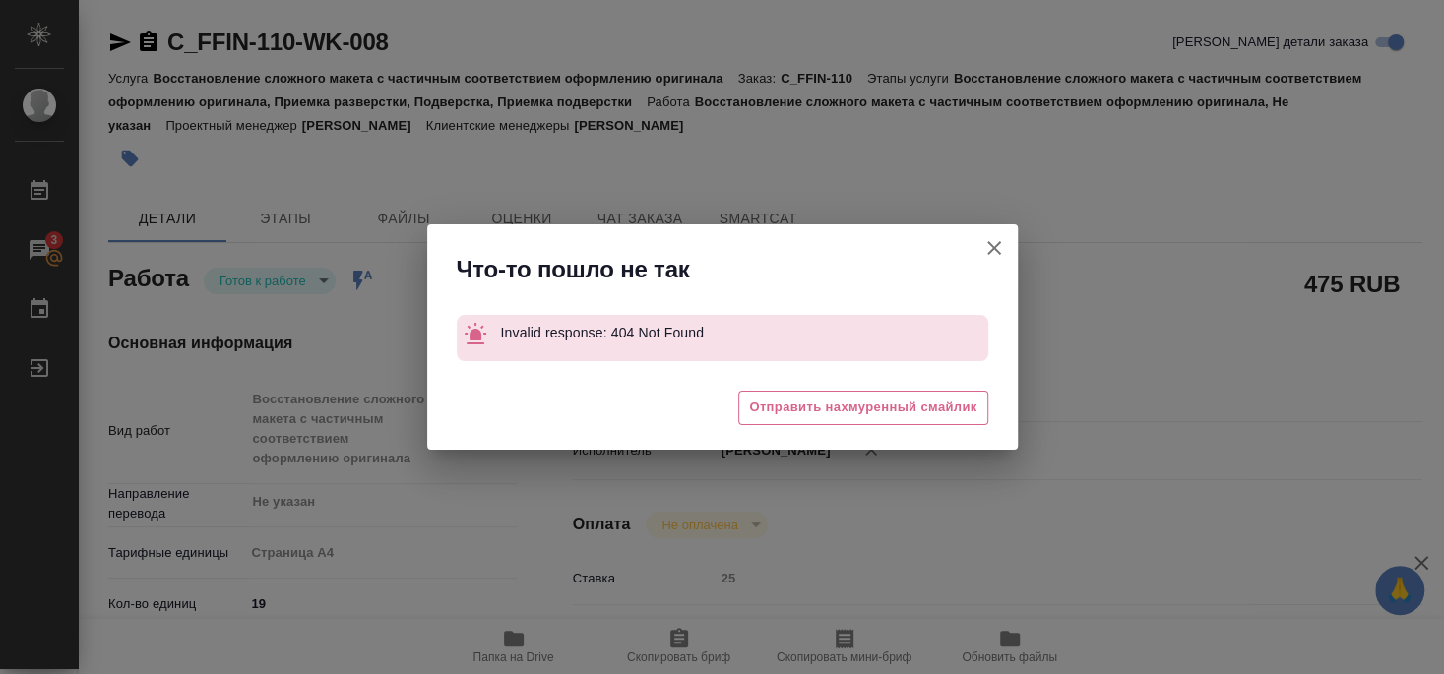
type textarea "x"
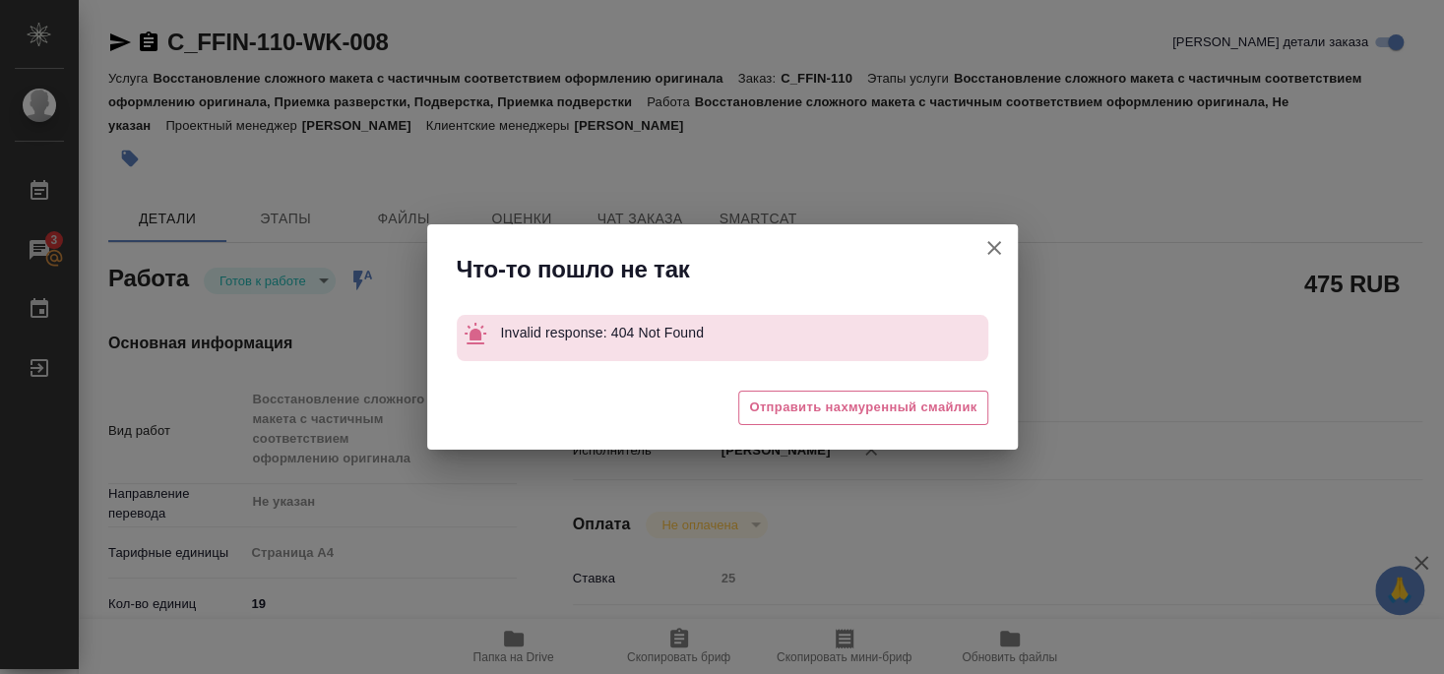
type textarea "x"
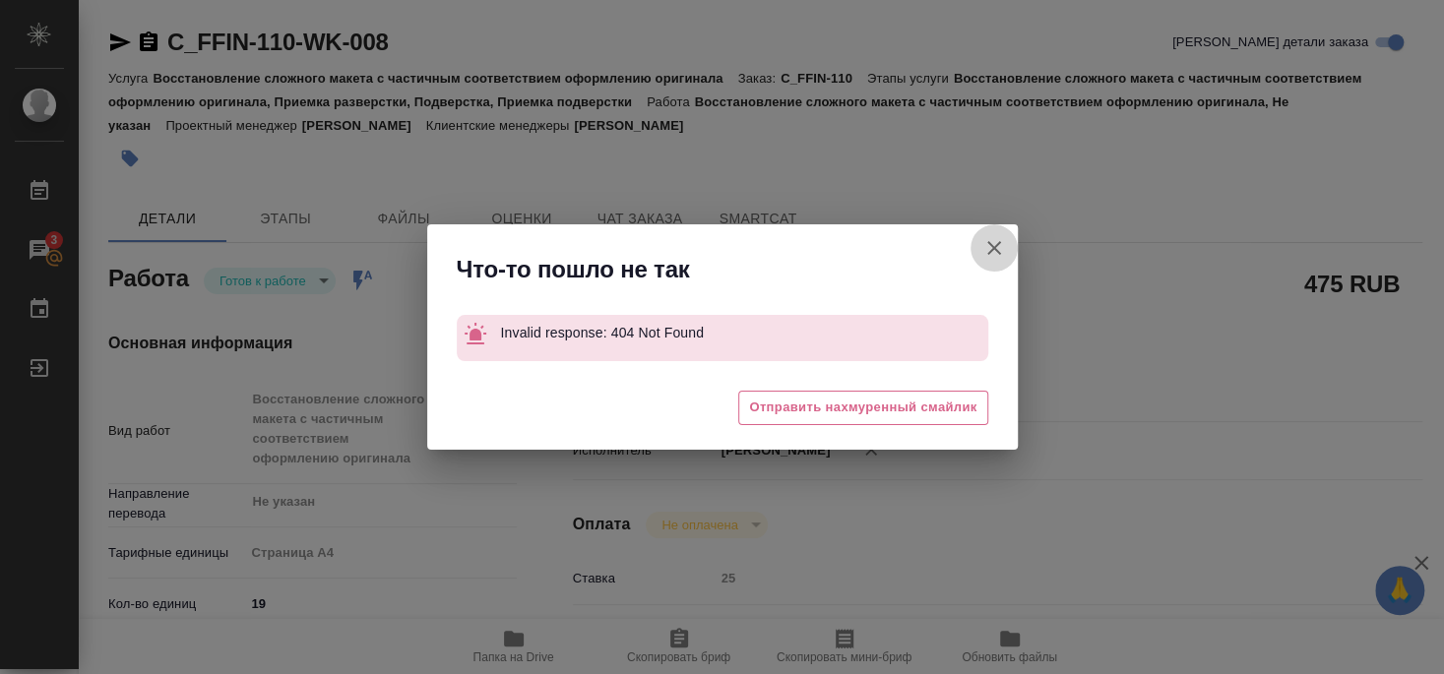
click at [992, 249] on icon "button" at bounding box center [994, 248] width 14 height 14
type textarea "x"
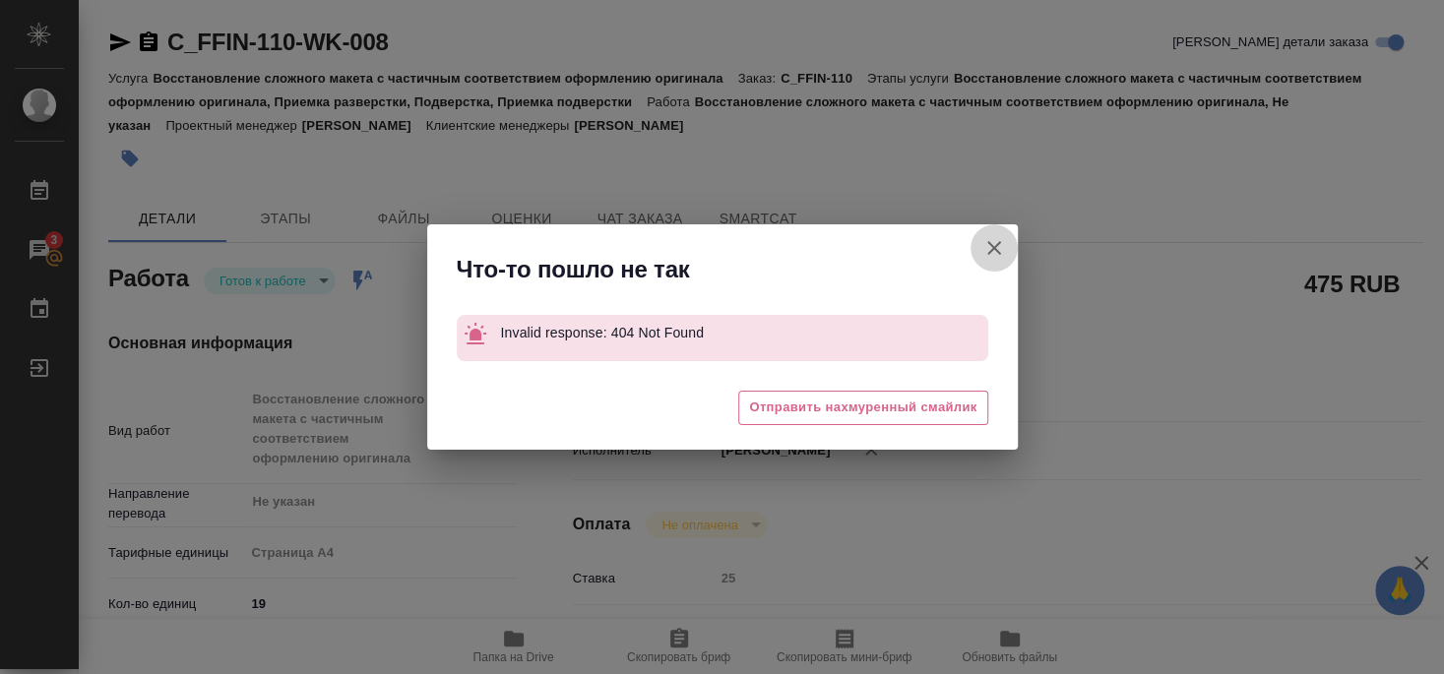
type textarea "x"
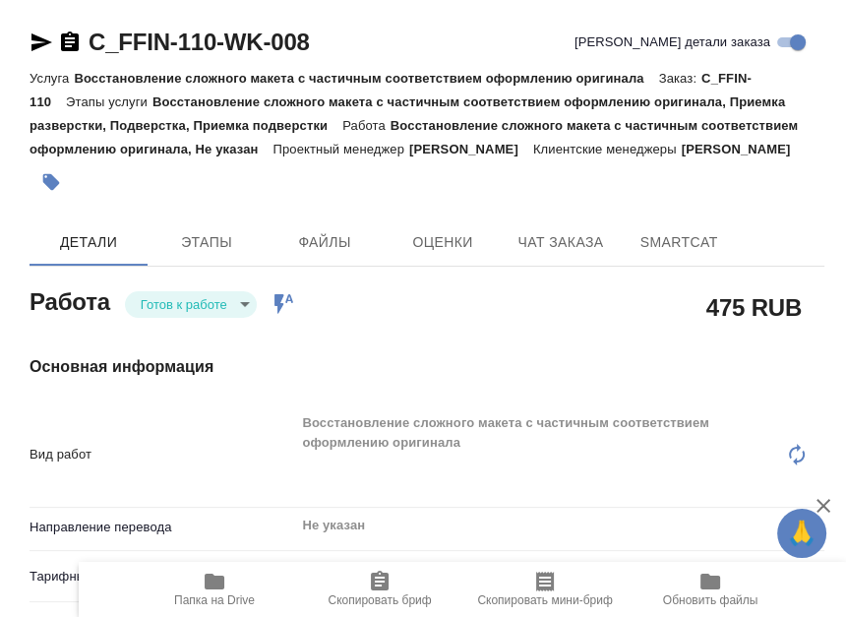
type textarea "x"
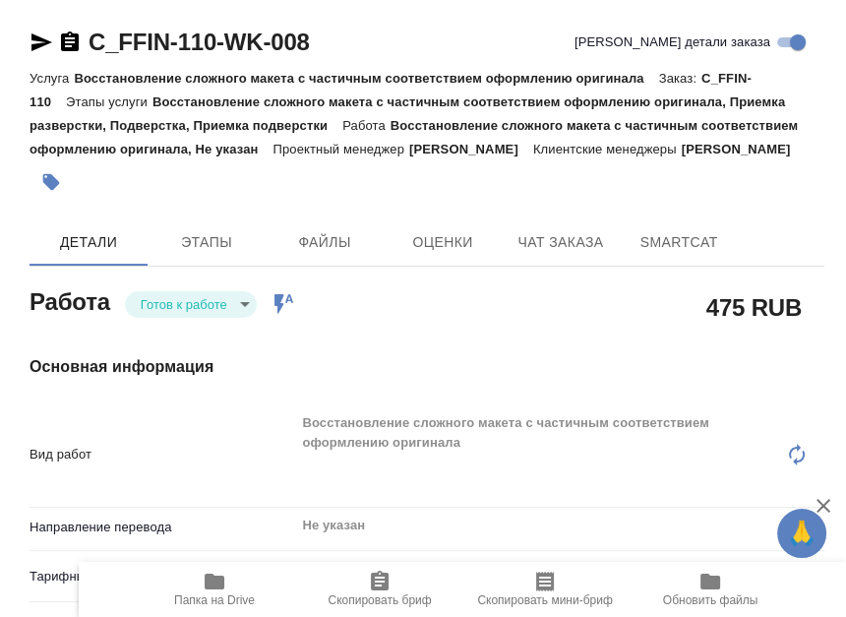
type textarea "x"
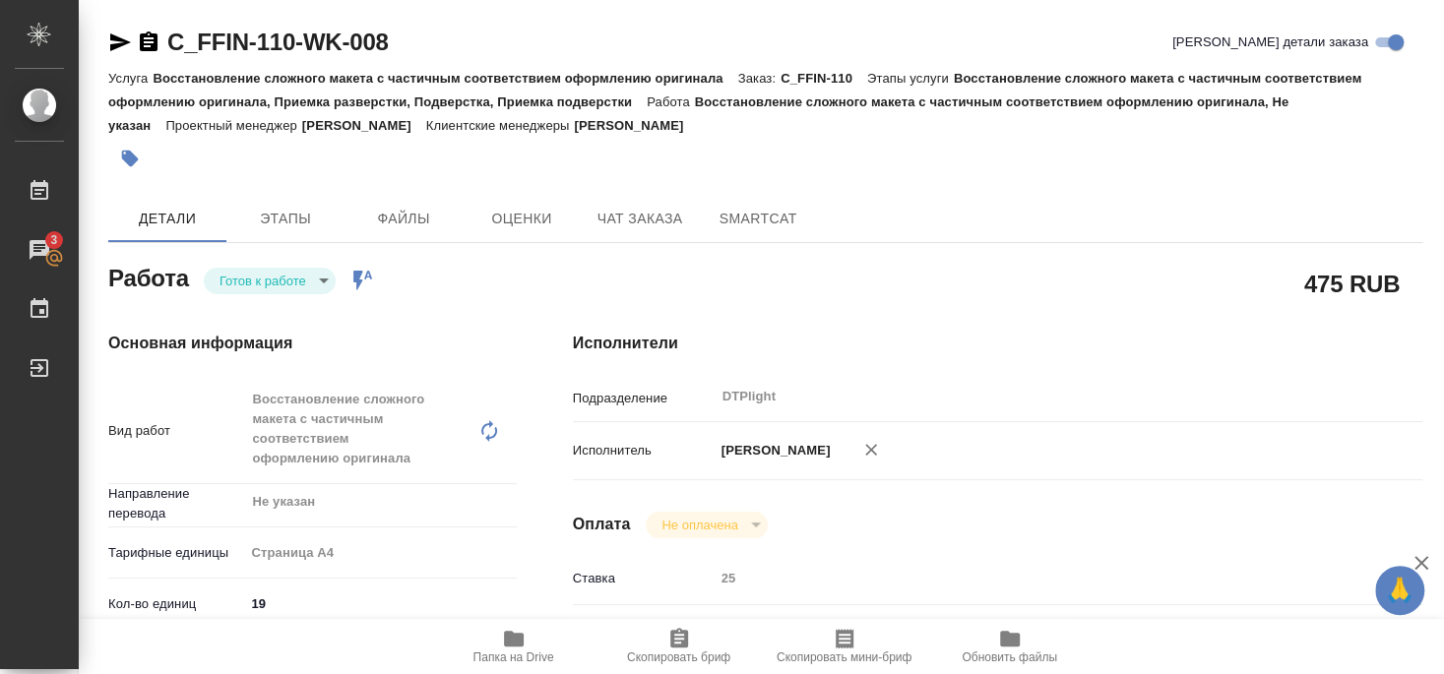
type textarea "x"
